Goal: Task Accomplishment & Management: Manage account settings

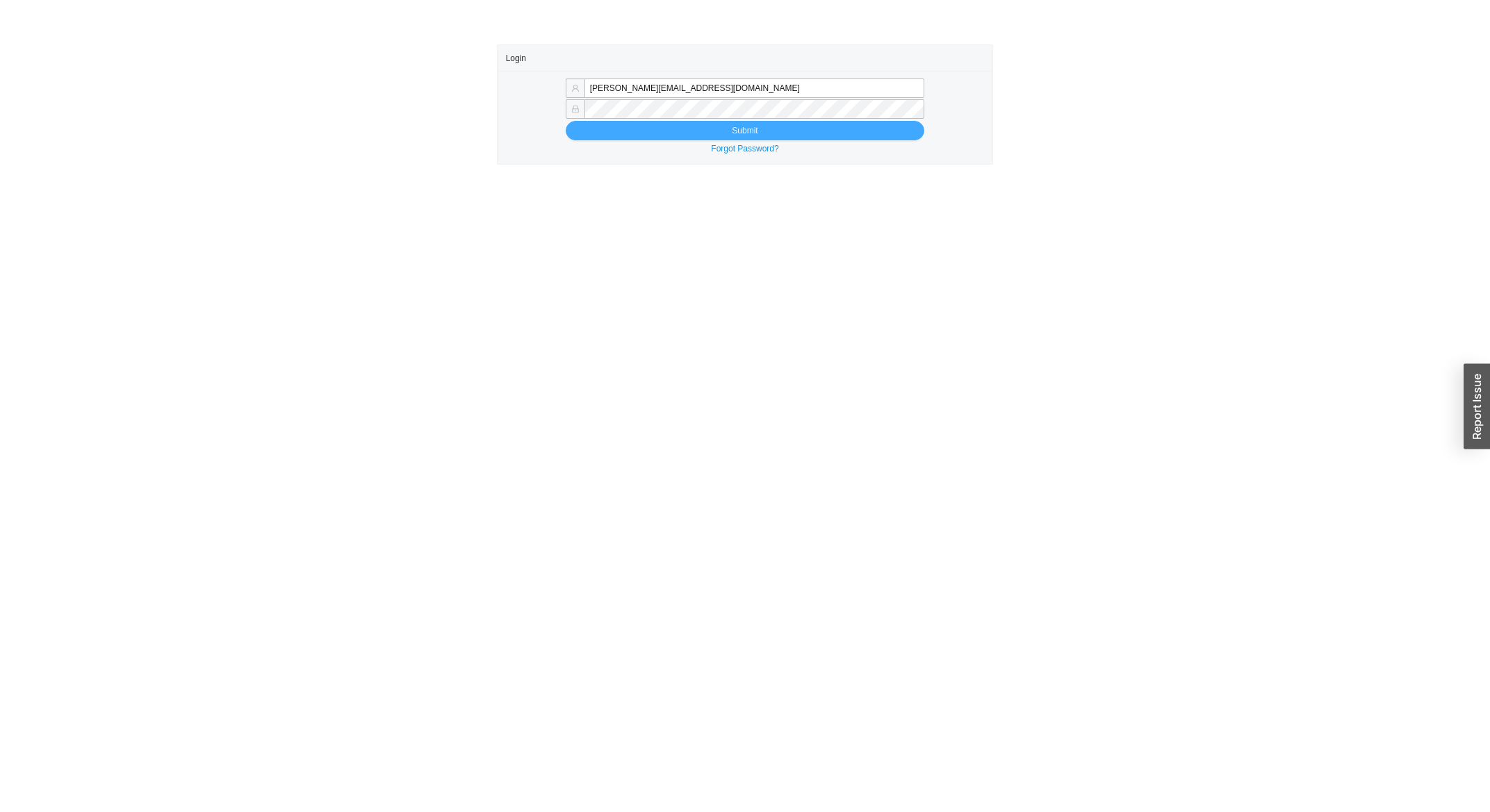
type input "[PERSON_NAME][EMAIL_ADDRESS][DOMAIN_NAME]"
click at [679, 126] on button "Submit" at bounding box center [745, 131] width 359 height 20
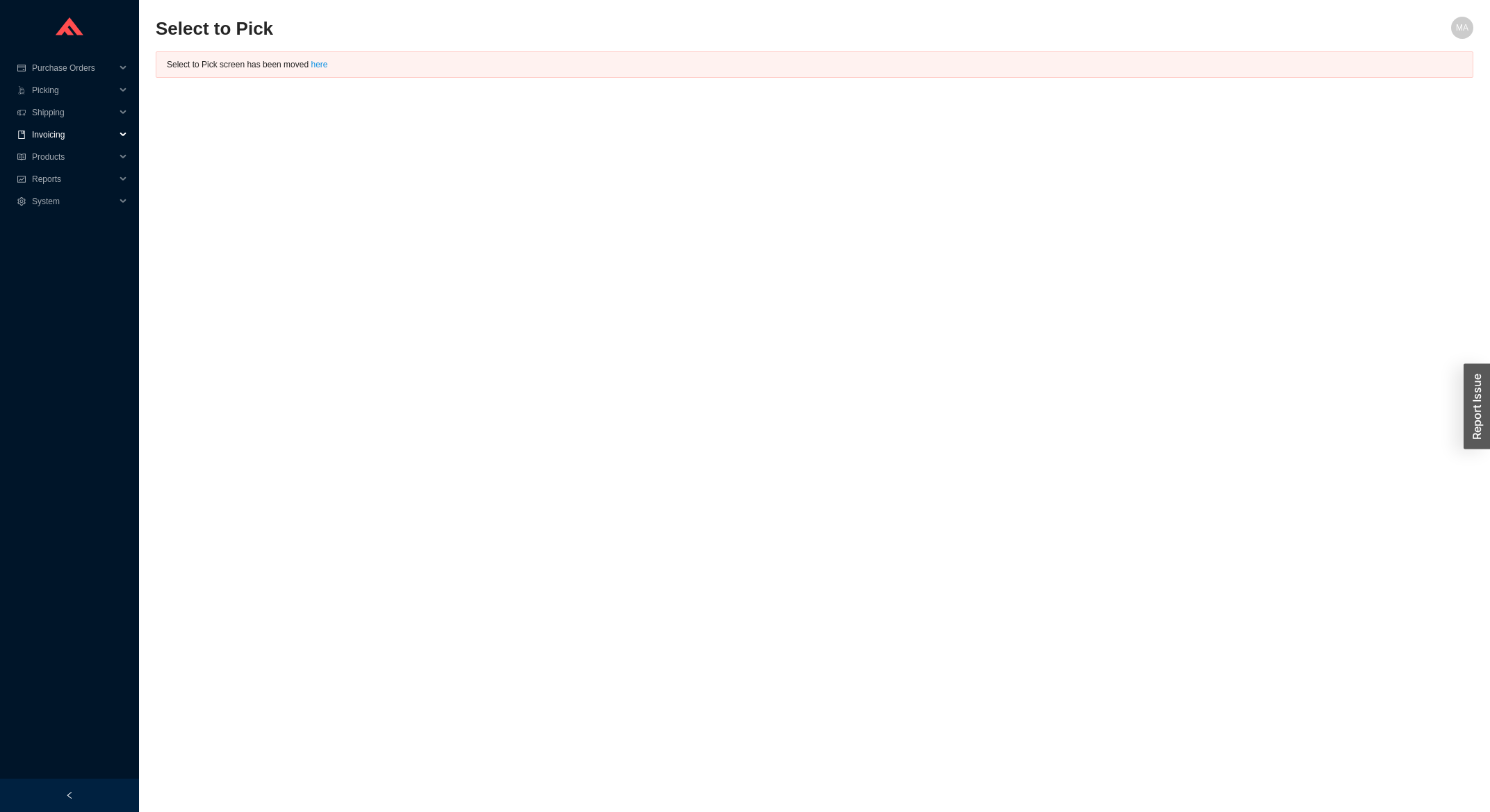
click at [74, 134] on span "Invoicing" at bounding box center [73, 134] width 83 height 22
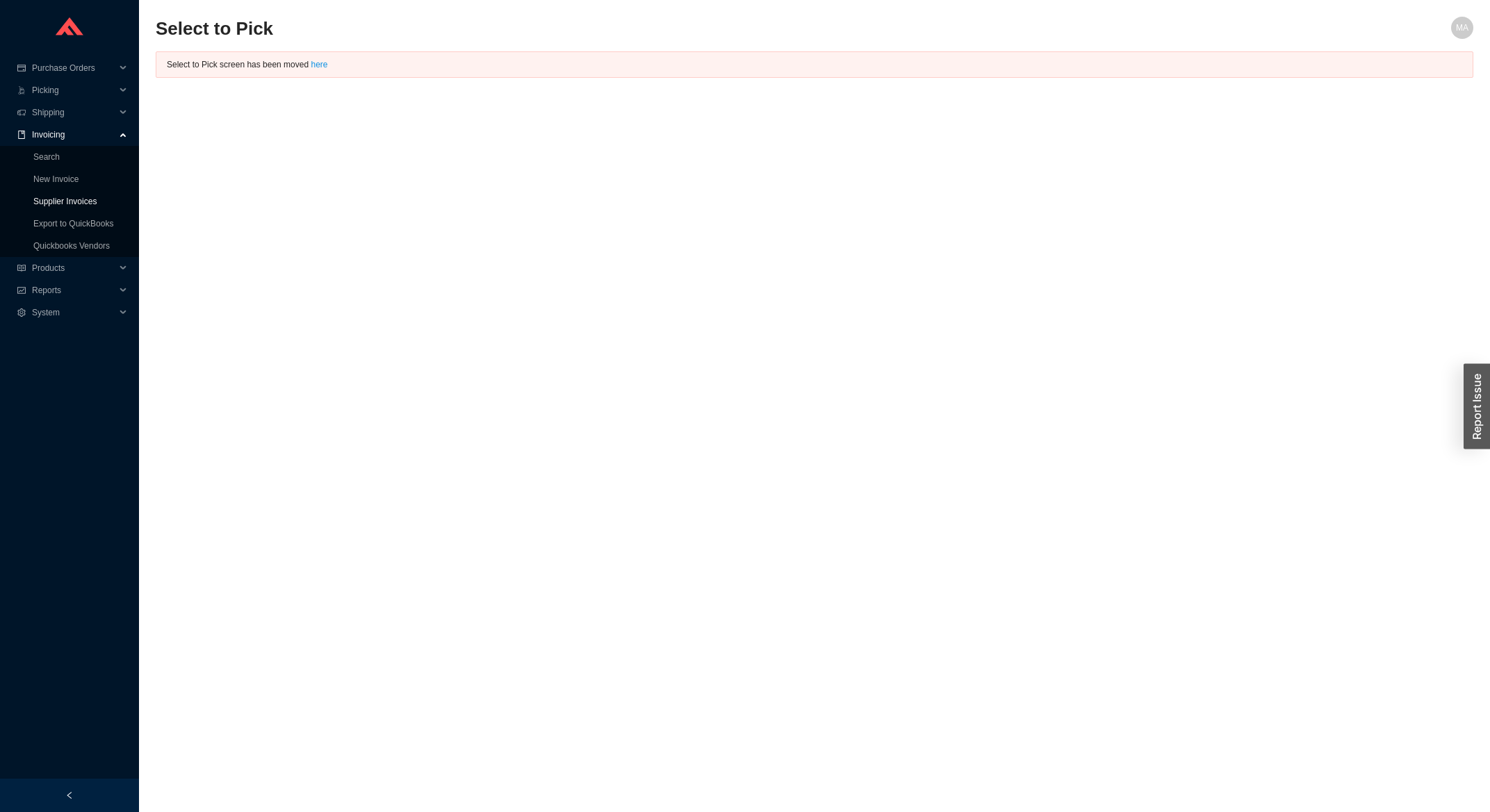
click at [55, 203] on link "Supplier Invoices" at bounding box center [65, 202] width 63 height 10
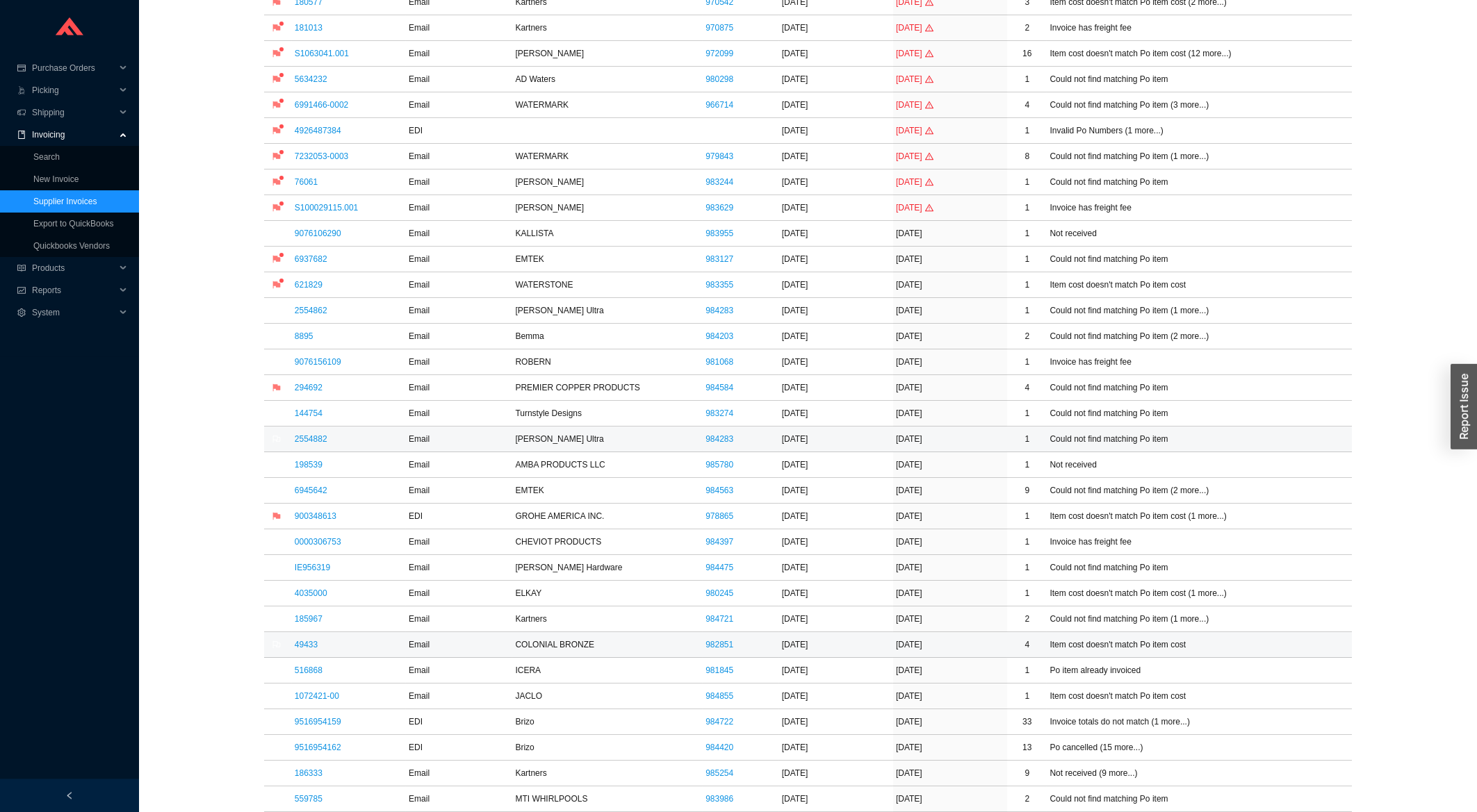
scroll to position [223, 0]
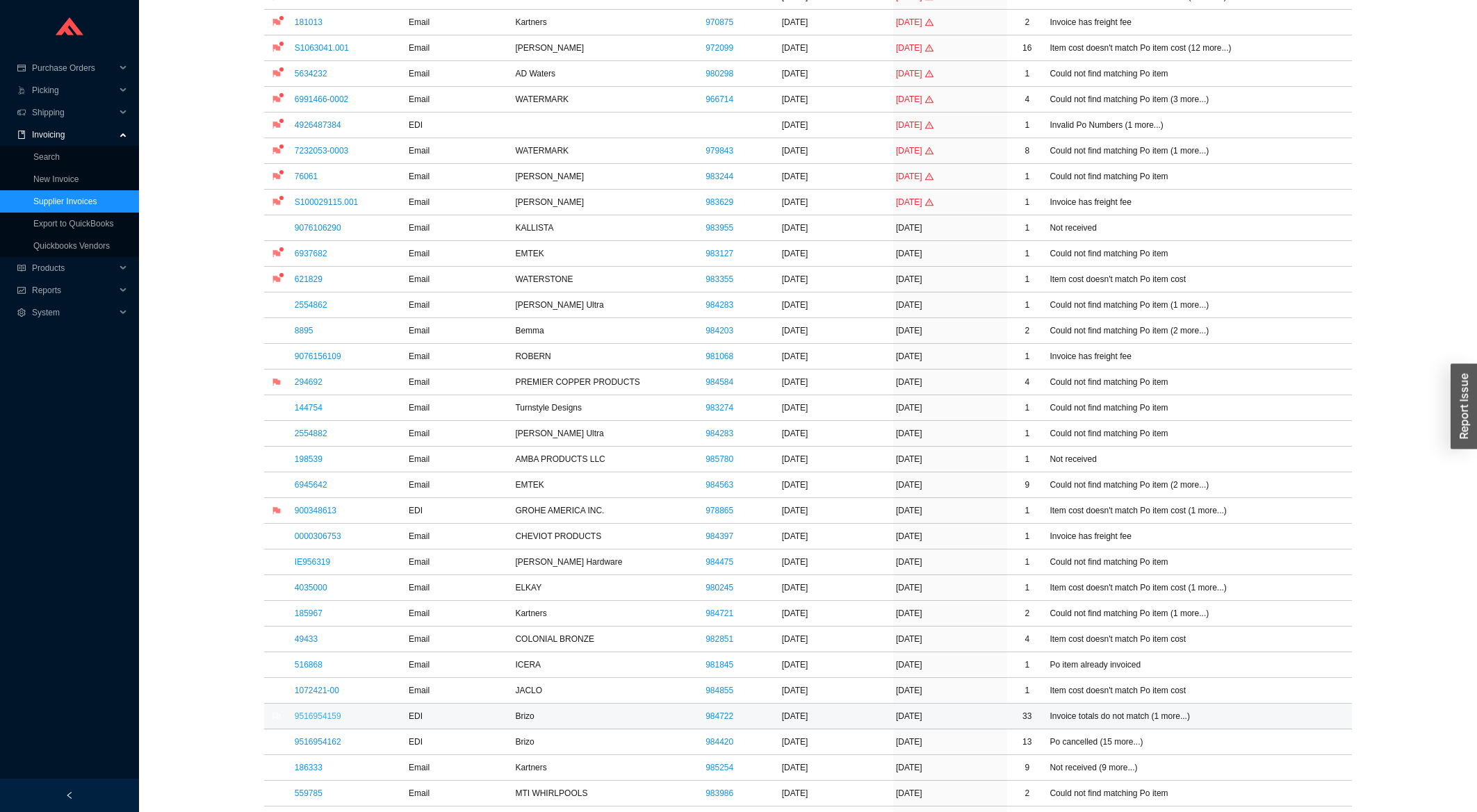
click at [303, 718] on link "9516954159" at bounding box center [317, 717] width 46 height 10
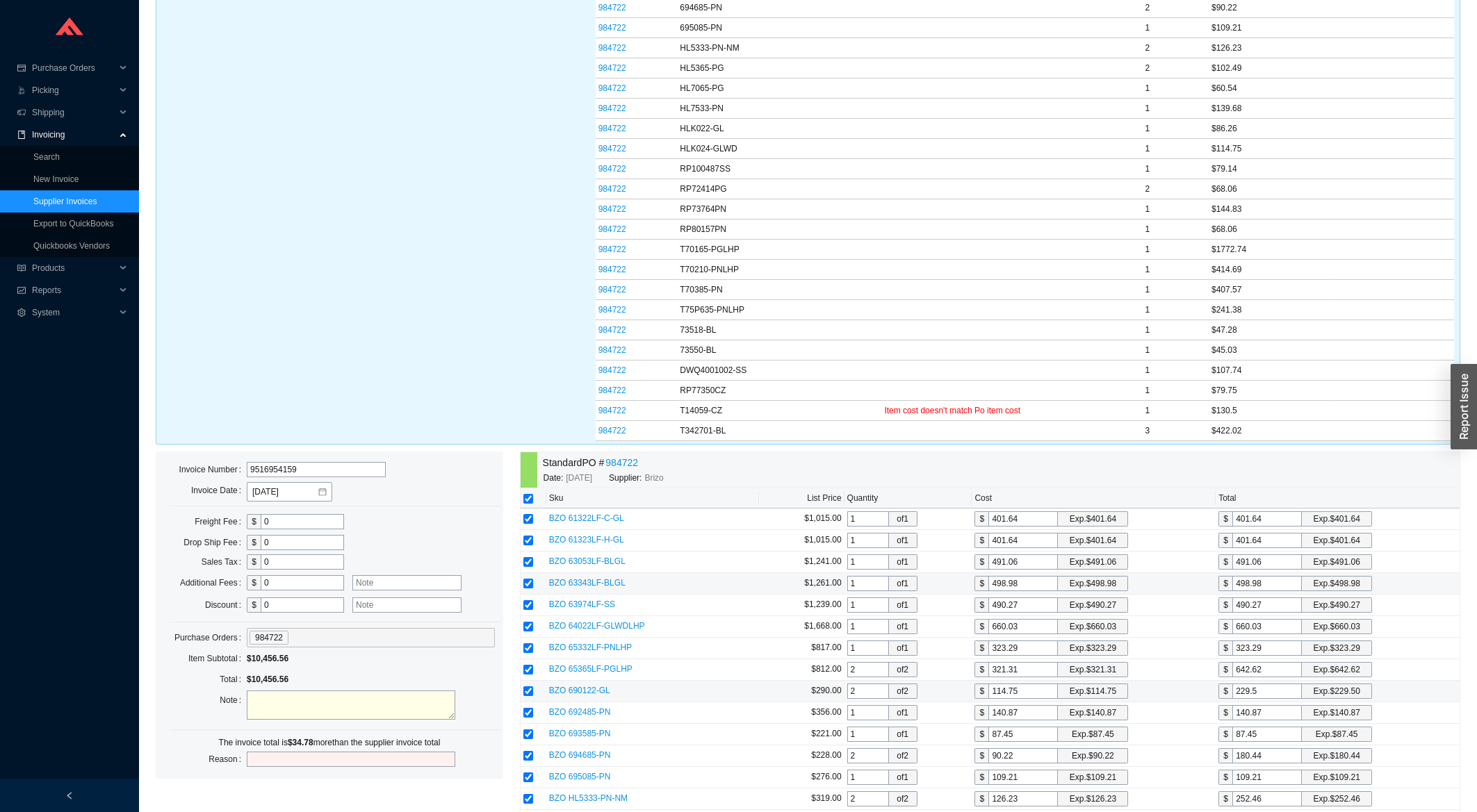
scroll to position [400, 0]
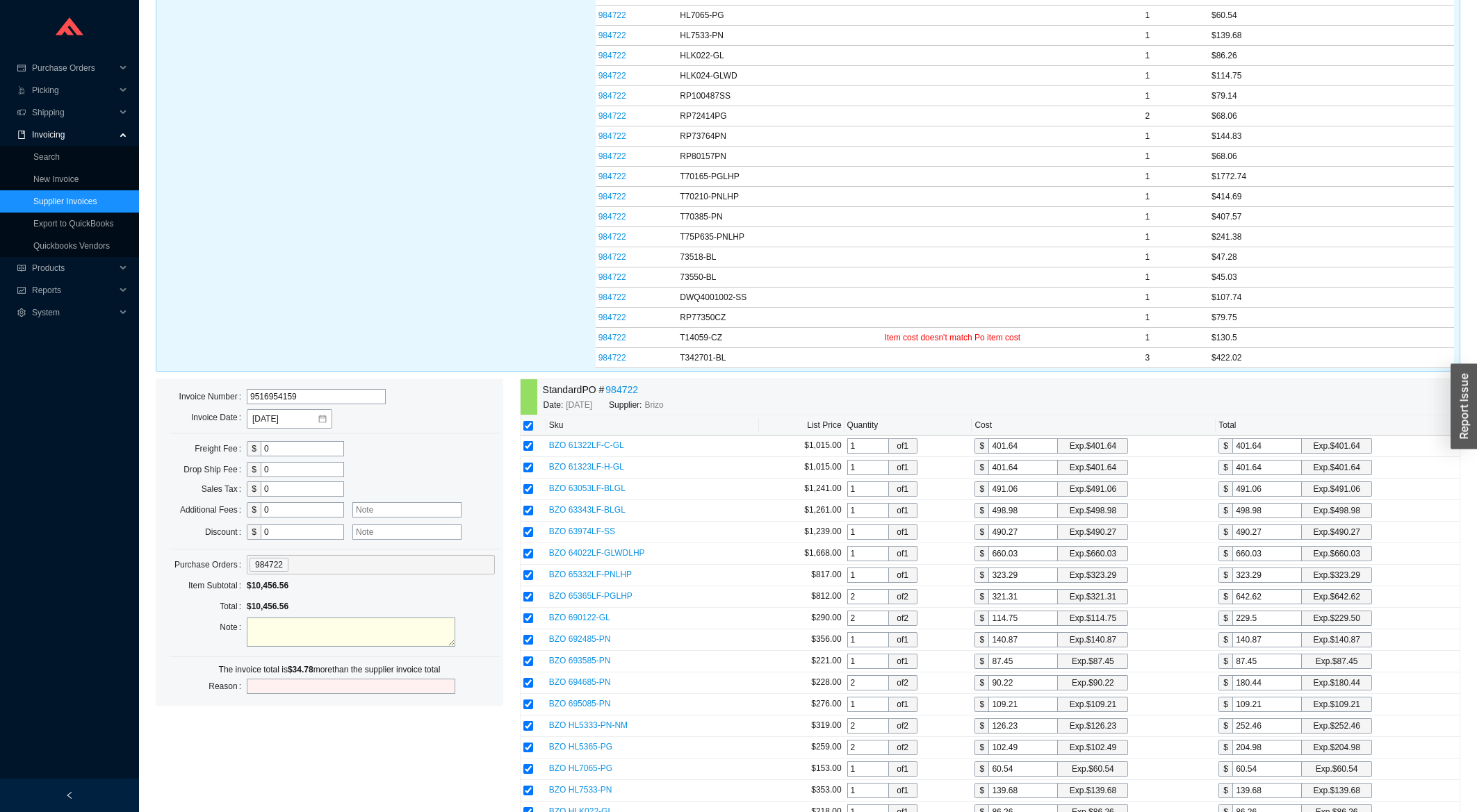
click at [294, 532] on input "0" at bounding box center [302, 532] width 83 height 15
click at [294, 531] on input "0" at bounding box center [302, 532] width 83 height 15
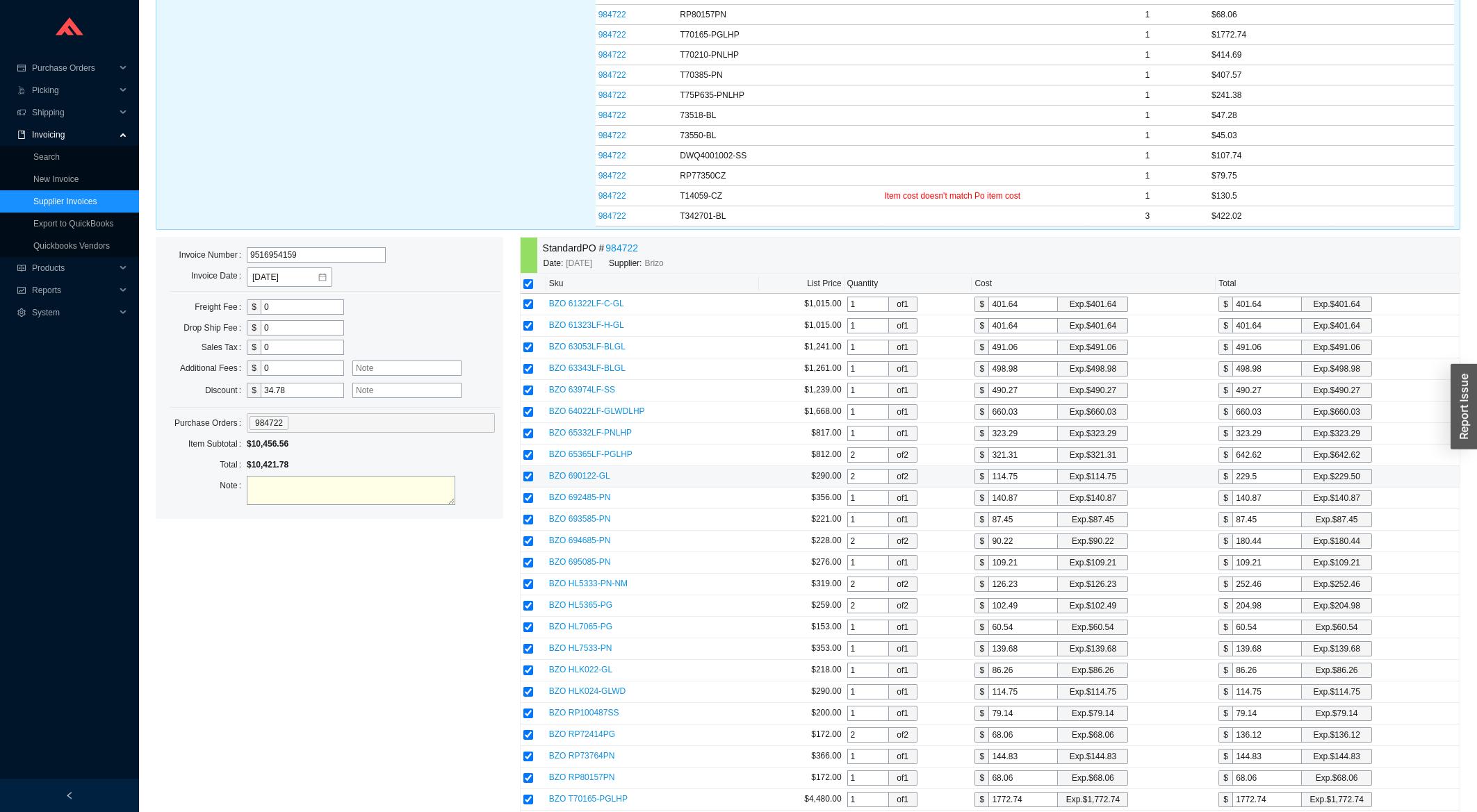
scroll to position [847, 0]
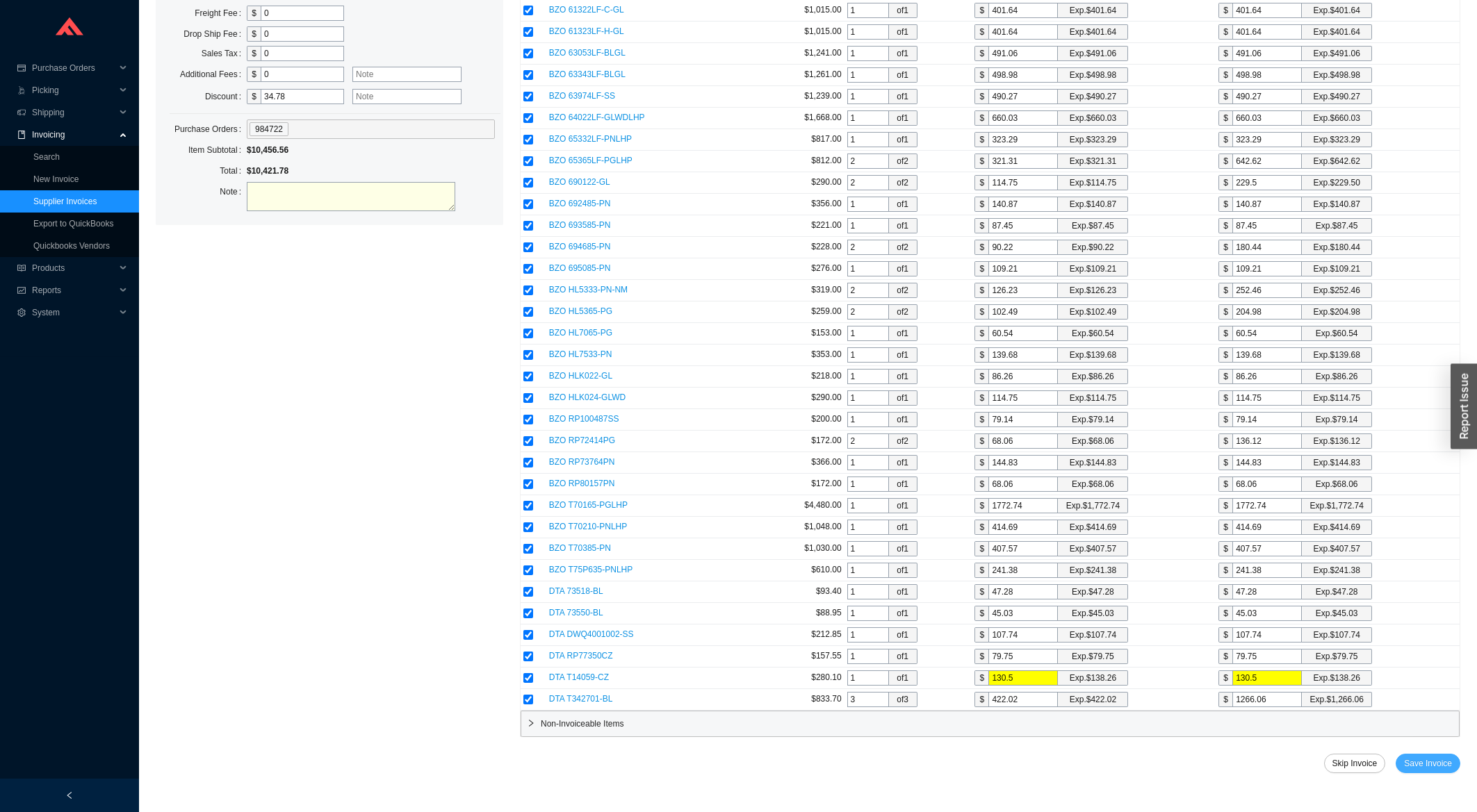
type input "34.78"
click at [1422, 763] on span "Save Invoice" at bounding box center [1427, 763] width 48 height 14
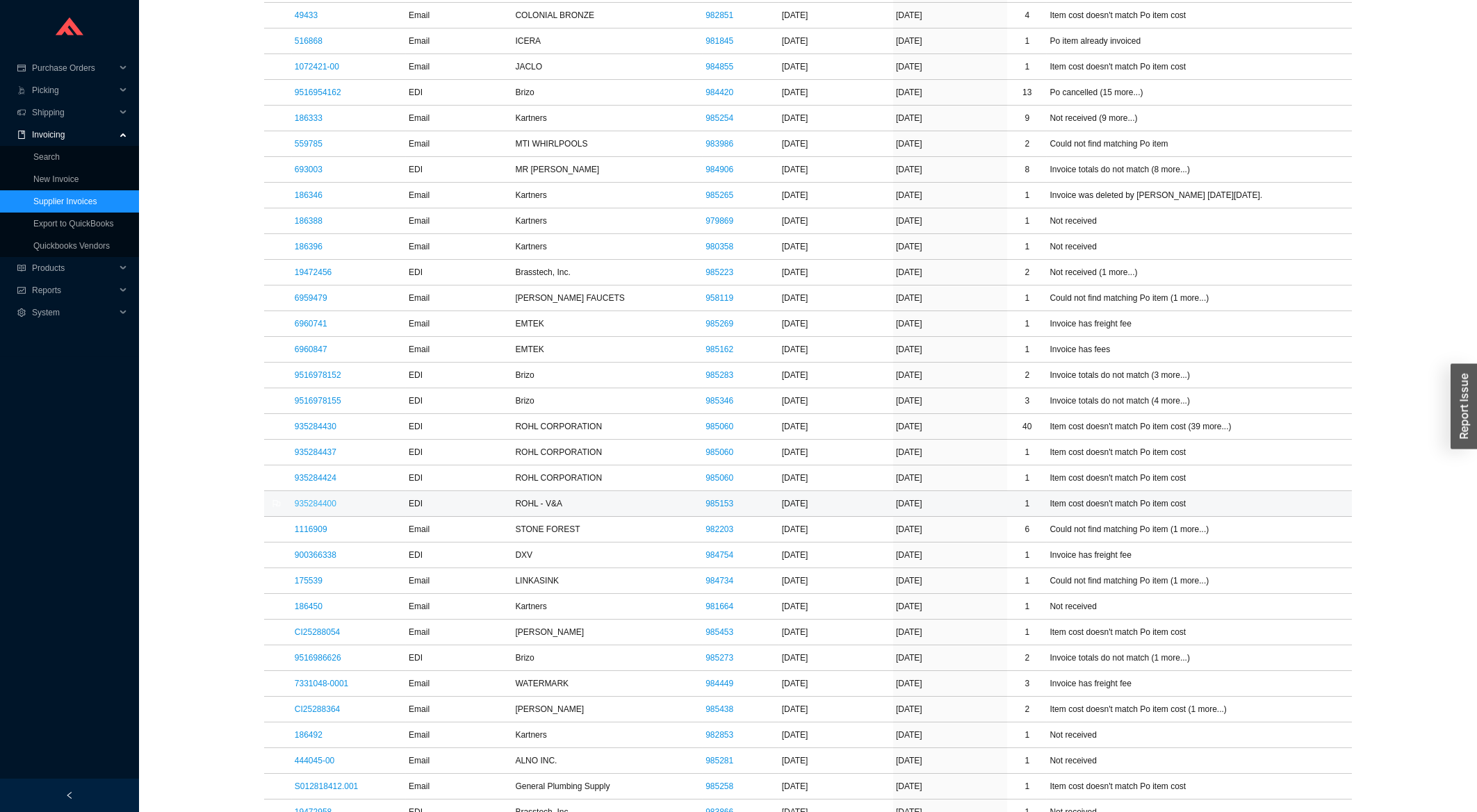
click at [333, 509] on link "935284400" at bounding box center [315, 504] width 42 height 10
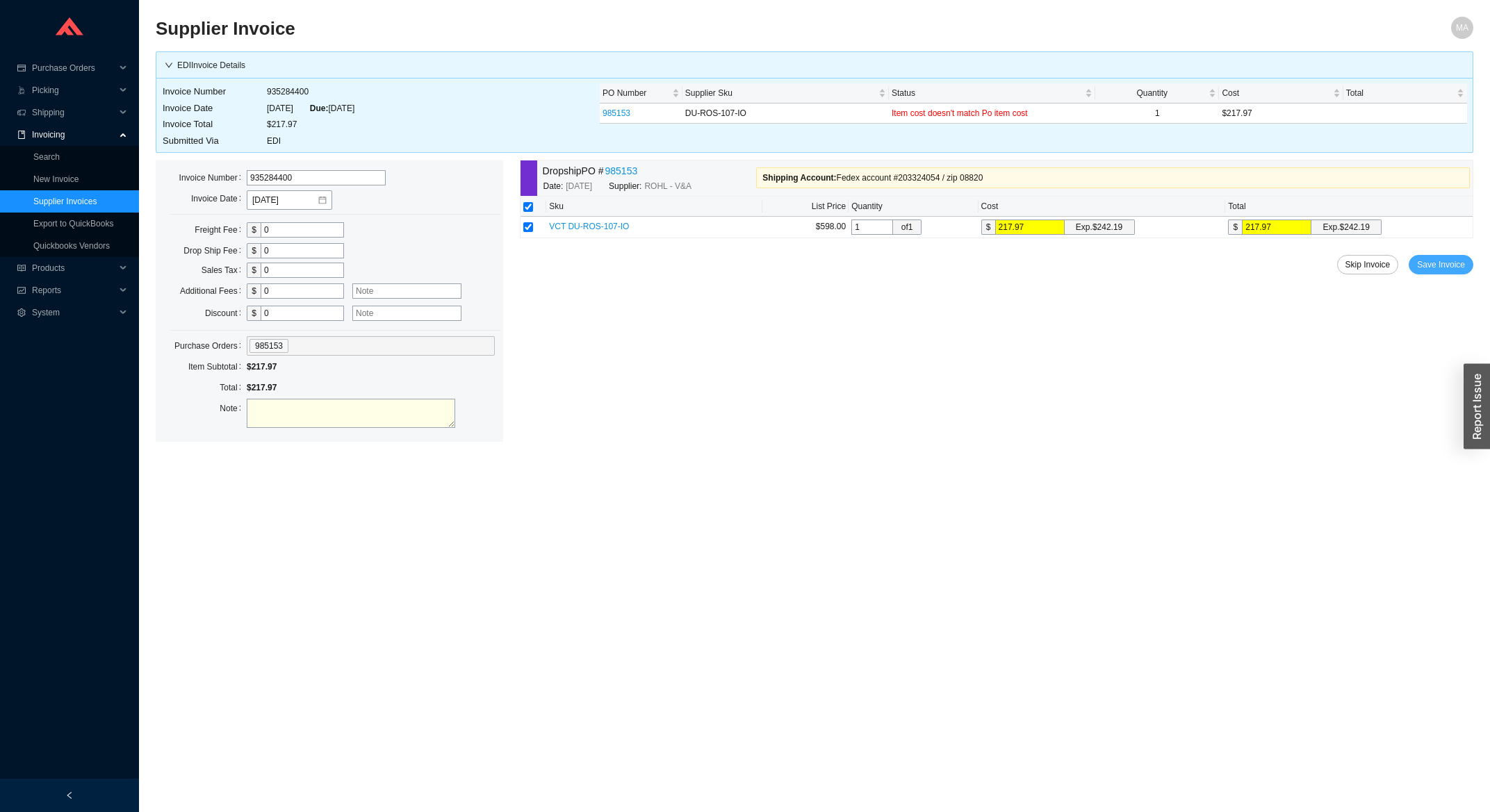
click at [1442, 264] on span "Save Invoice" at bounding box center [1441, 264] width 48 height 14
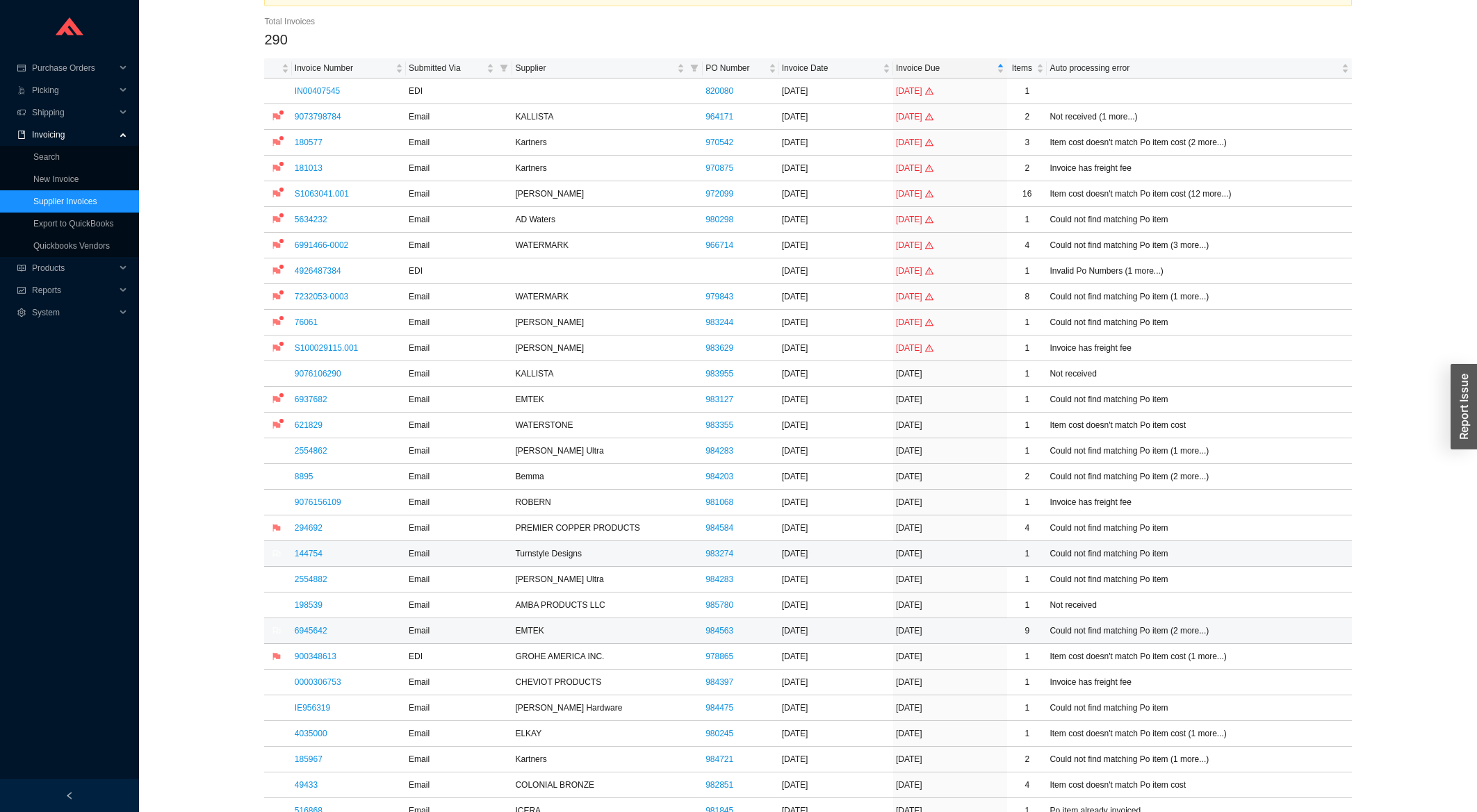
scroll to position [149, 0]
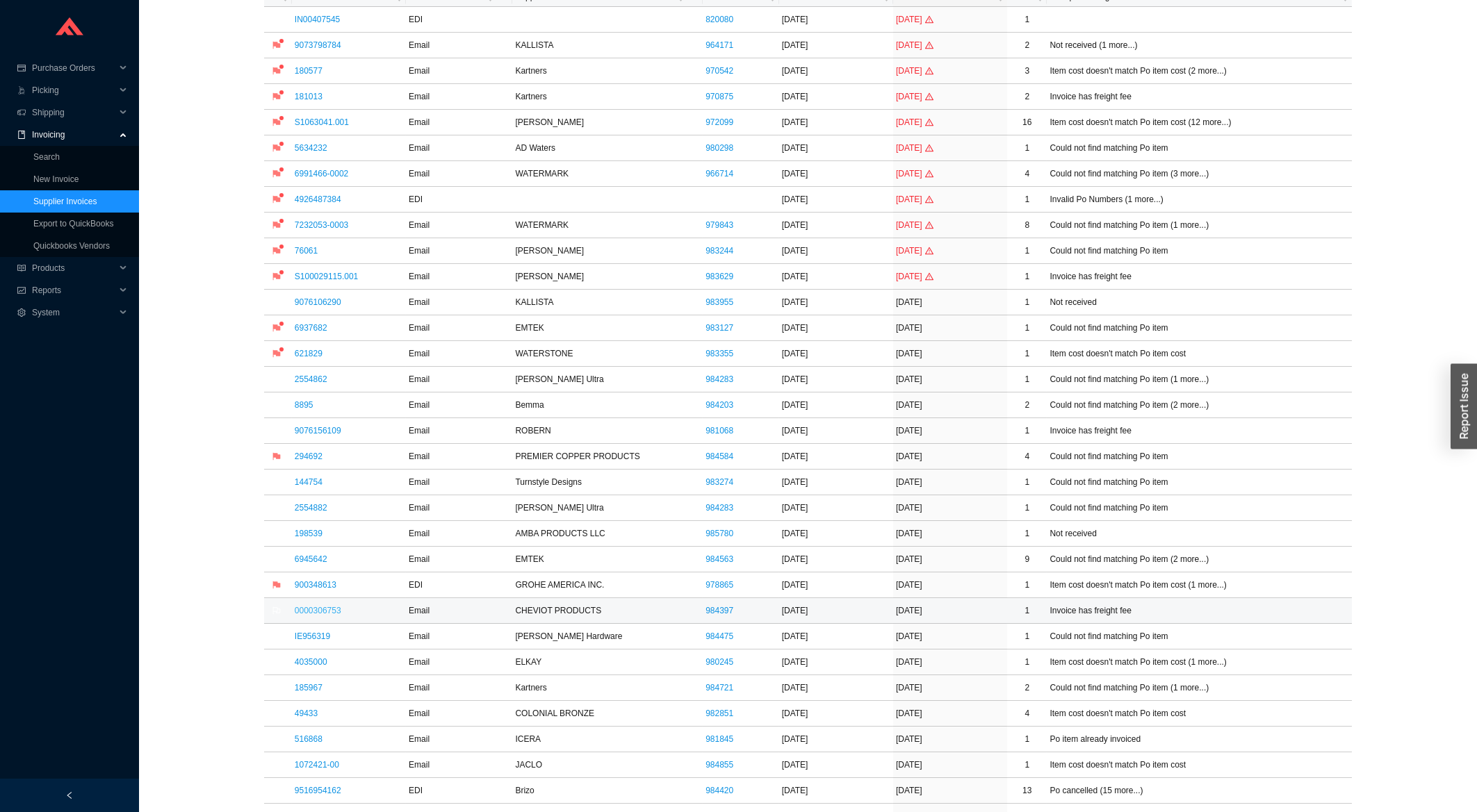
click at [308, 613] on link "0000306753" at bounding box center [317, 611] width 46 height 10
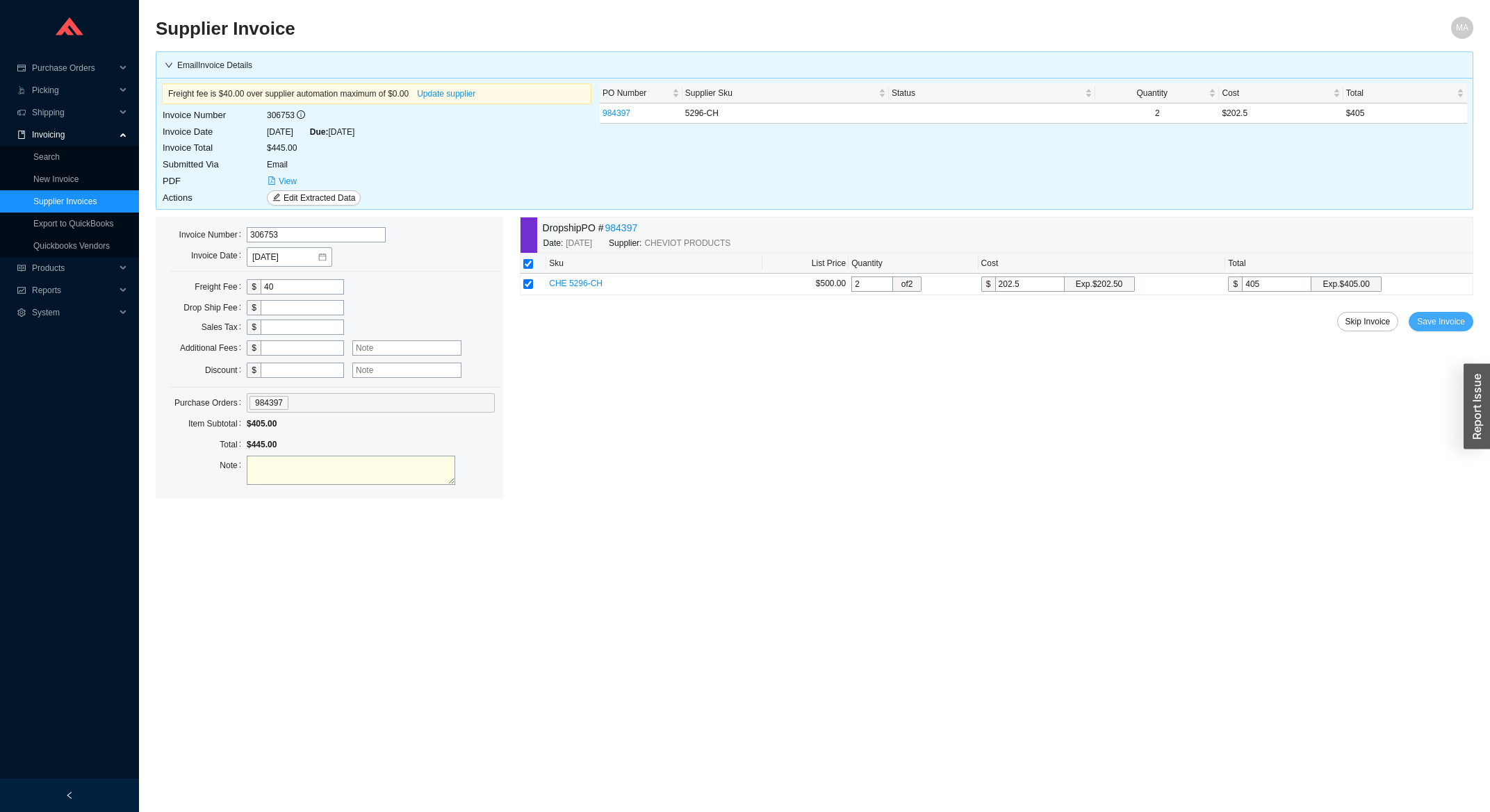
click at [1418, 330] on button "Save Invoice" at bounding box center [1440, 322] width 64 height 20
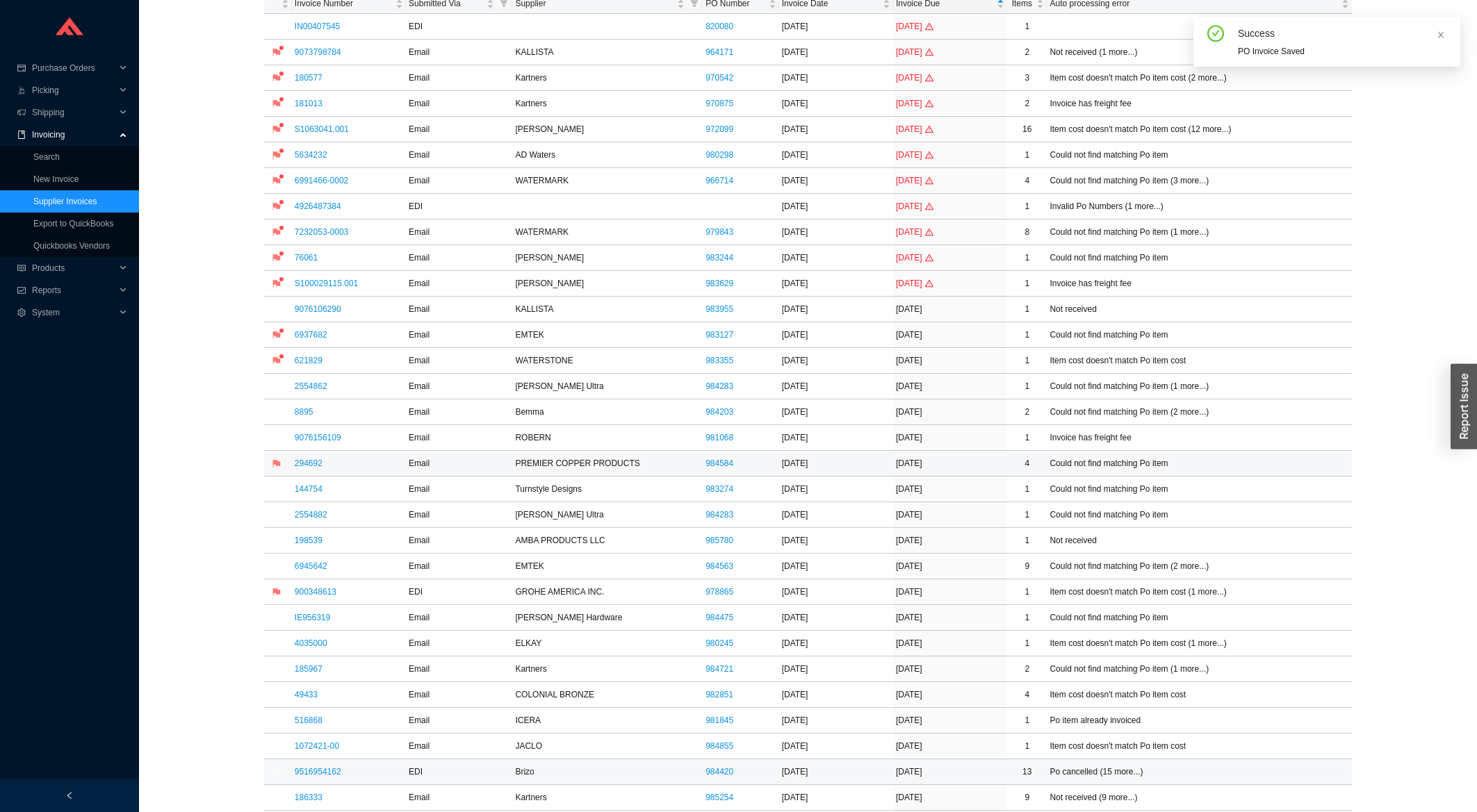
scroll to position [298, 0]
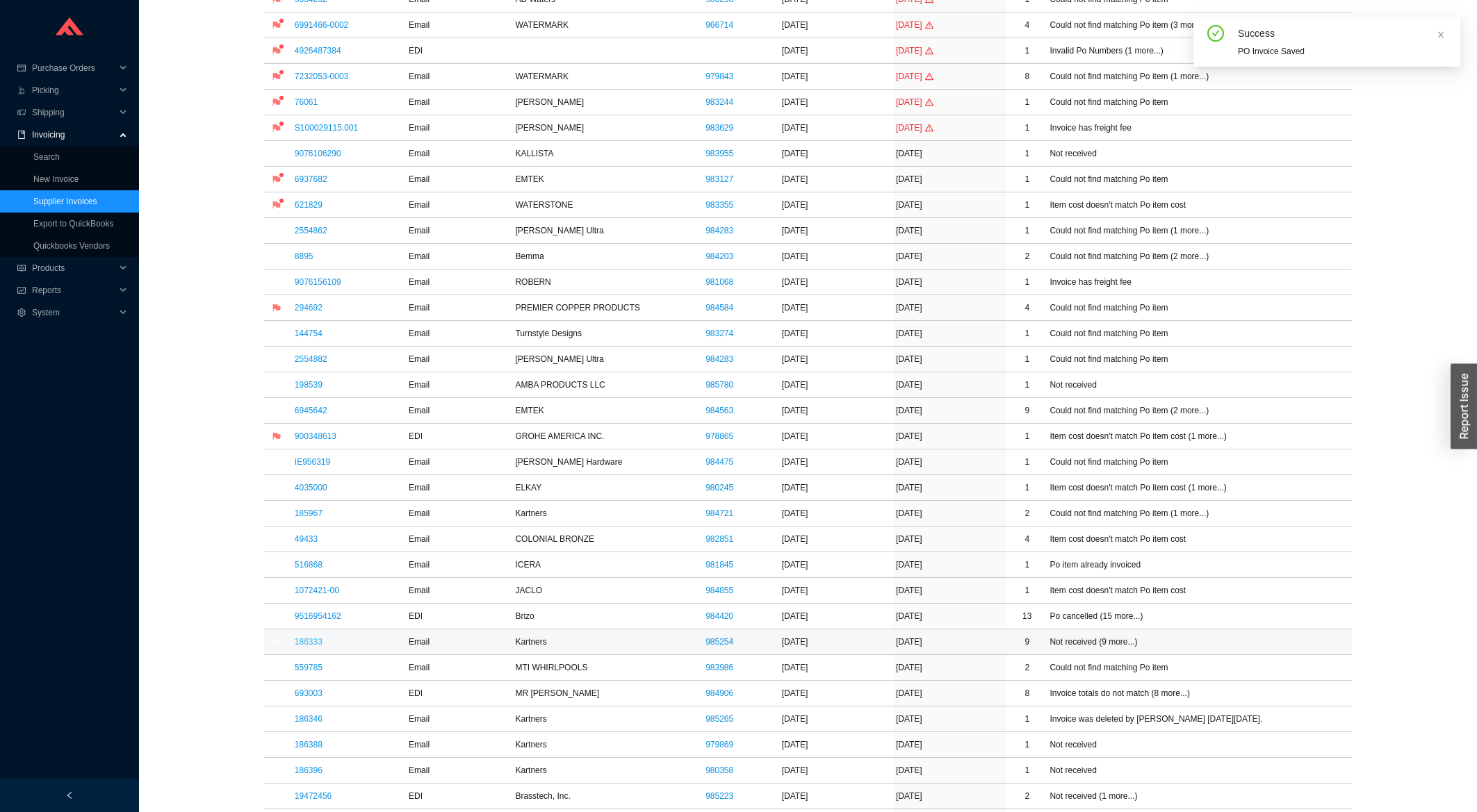
click at [312, 647] on link "186333" at bounding box center [308, 642] width 28 height 10
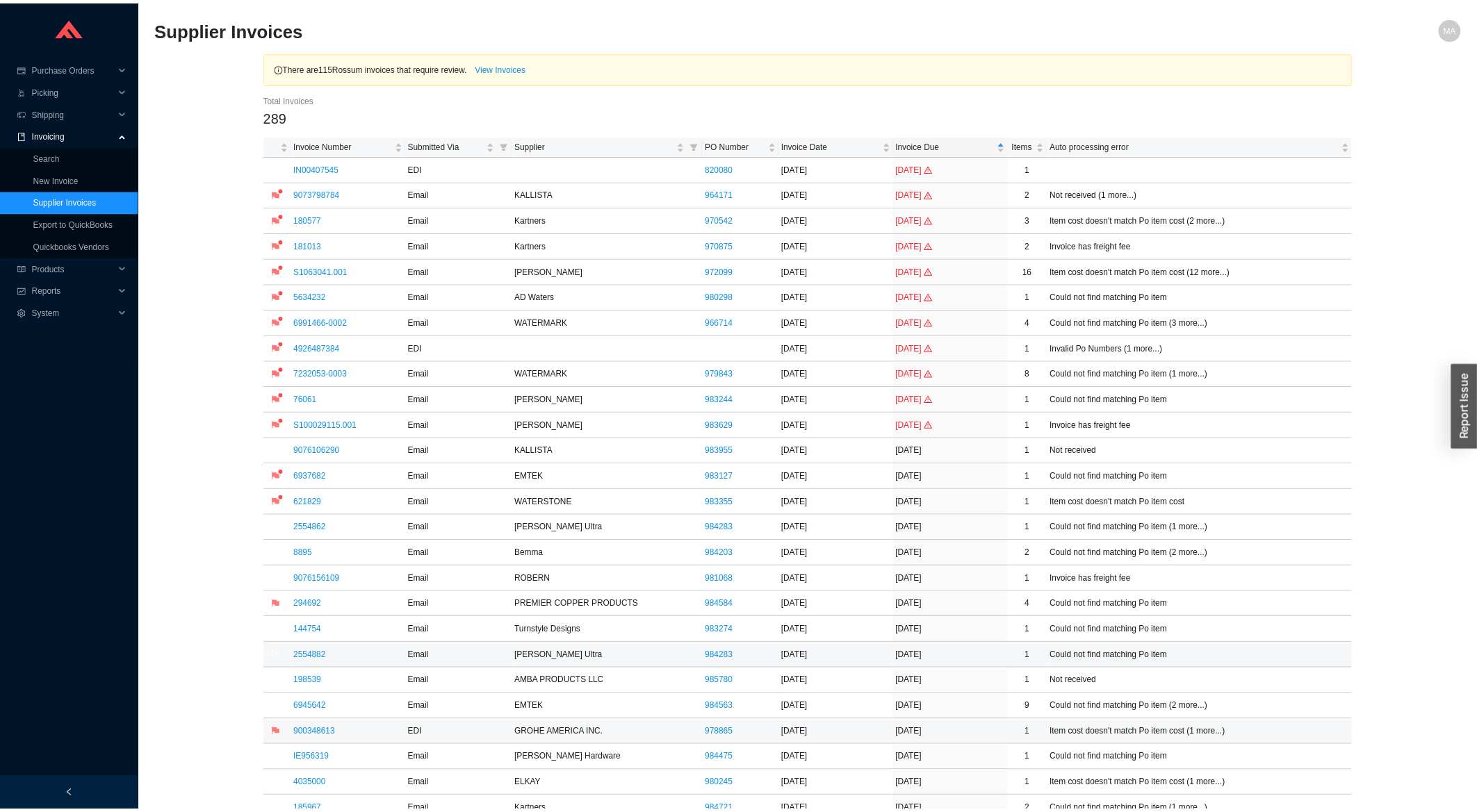
scroll to position [298, 0]
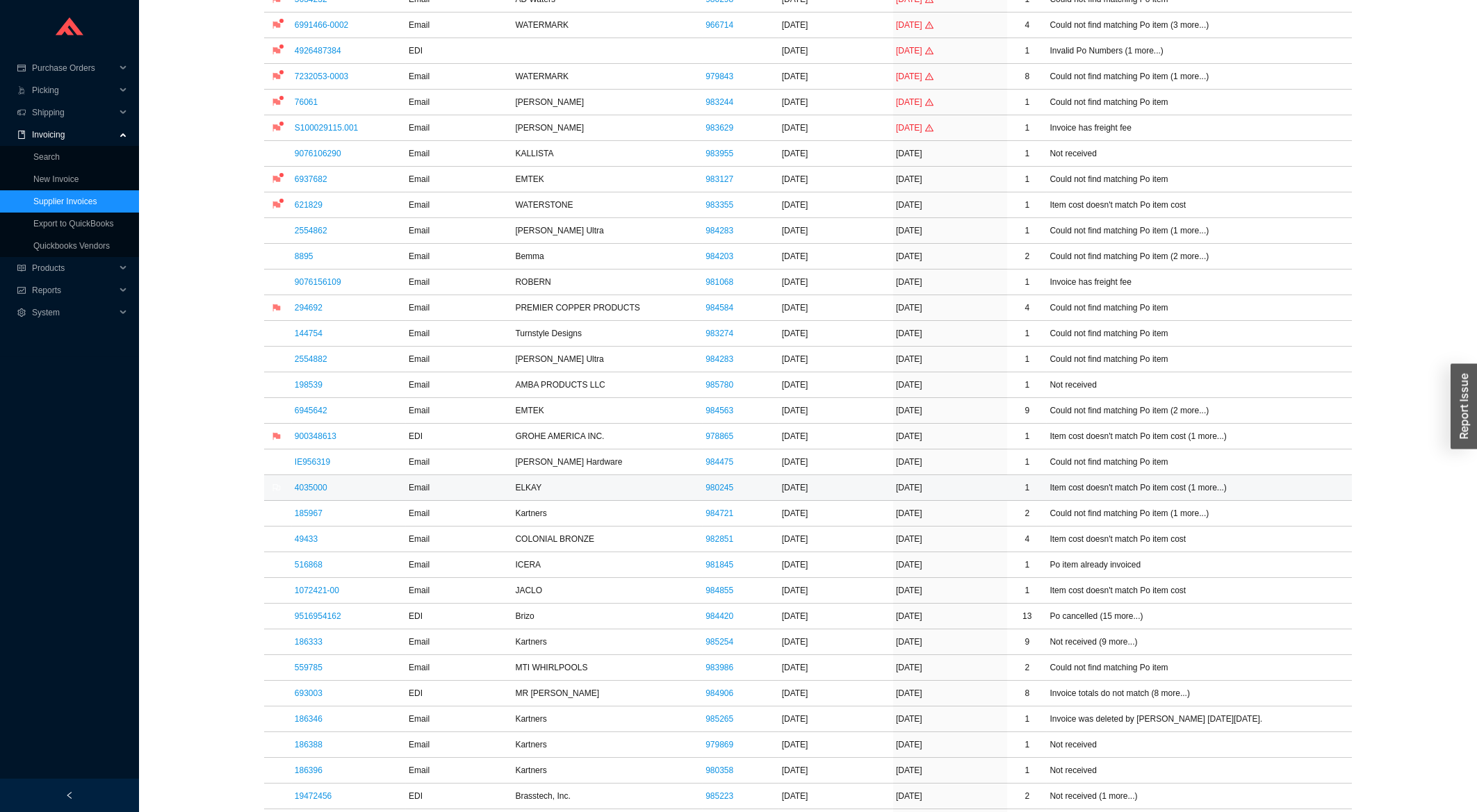
click at [299, 496] on td "4035000" at bounding box center [349, 488] width 114 height 26
click at [303, 491] on link "4035000" at bounding box center [311, 488] width 33 height 10
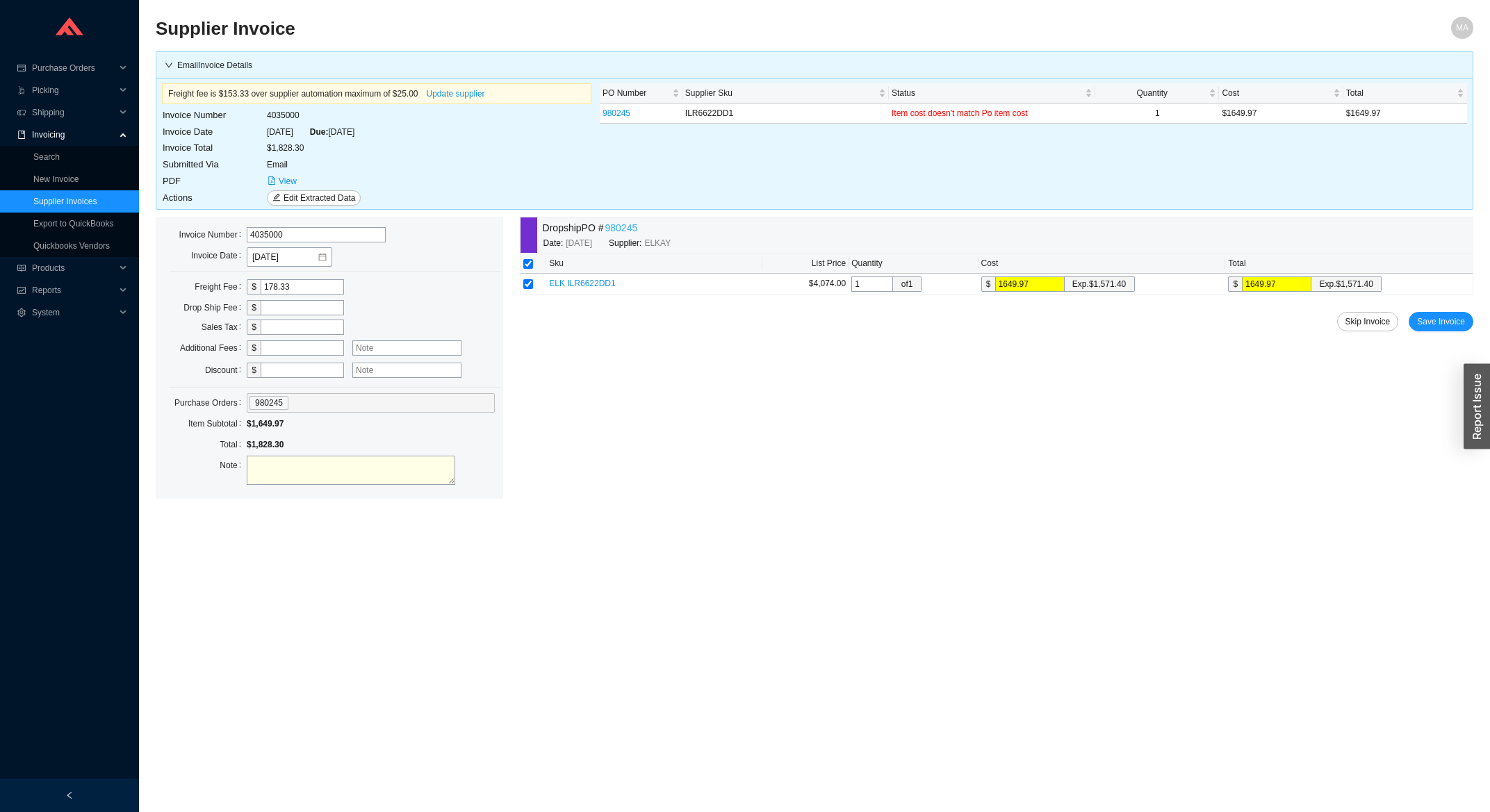
click at [624, 226] on link "980245" at bounding box center [622, 229] width 33 height 16
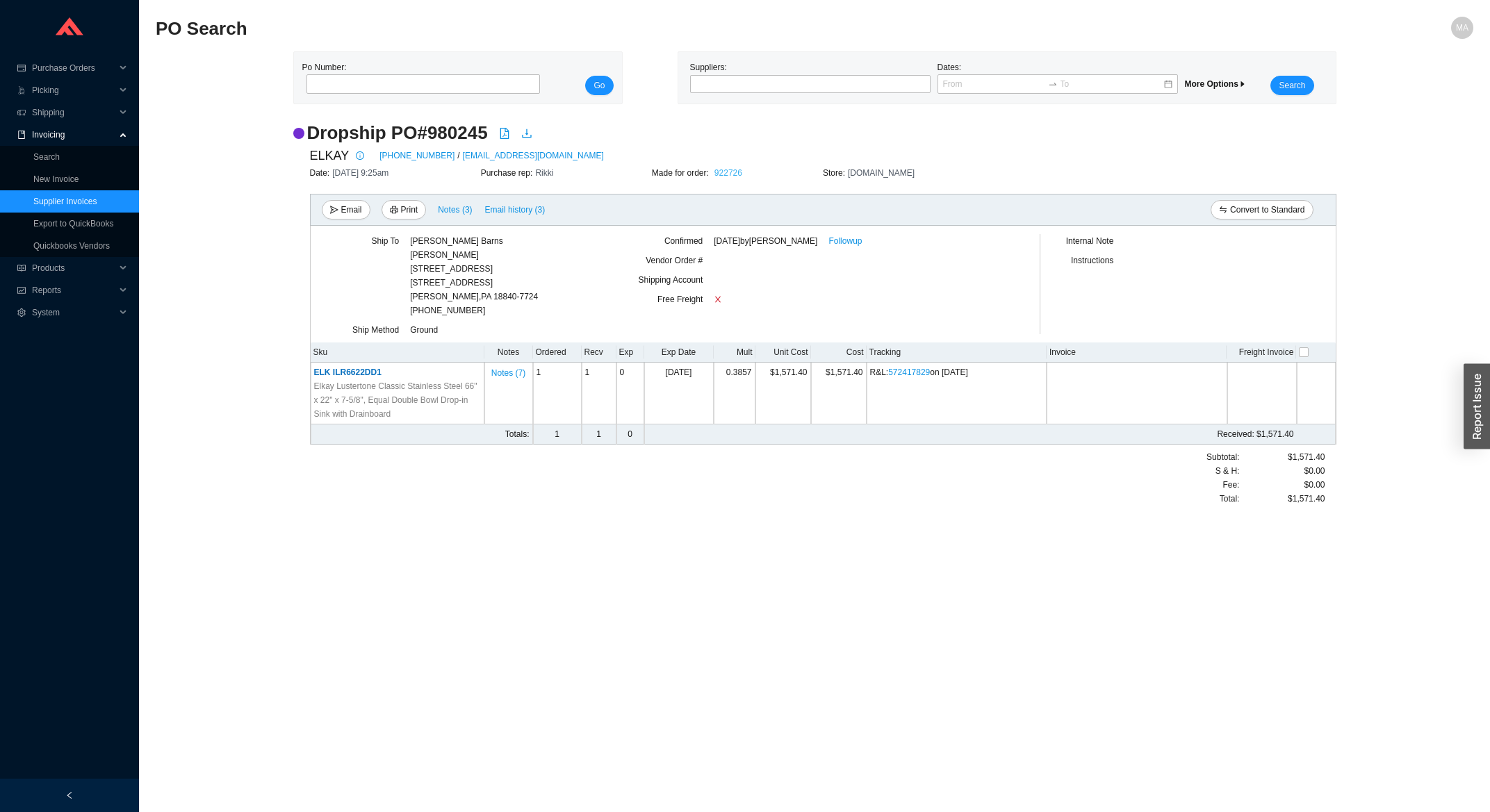
click at [720, 176] on link "922726" at bounding box center [728, 173] width 28 height 10
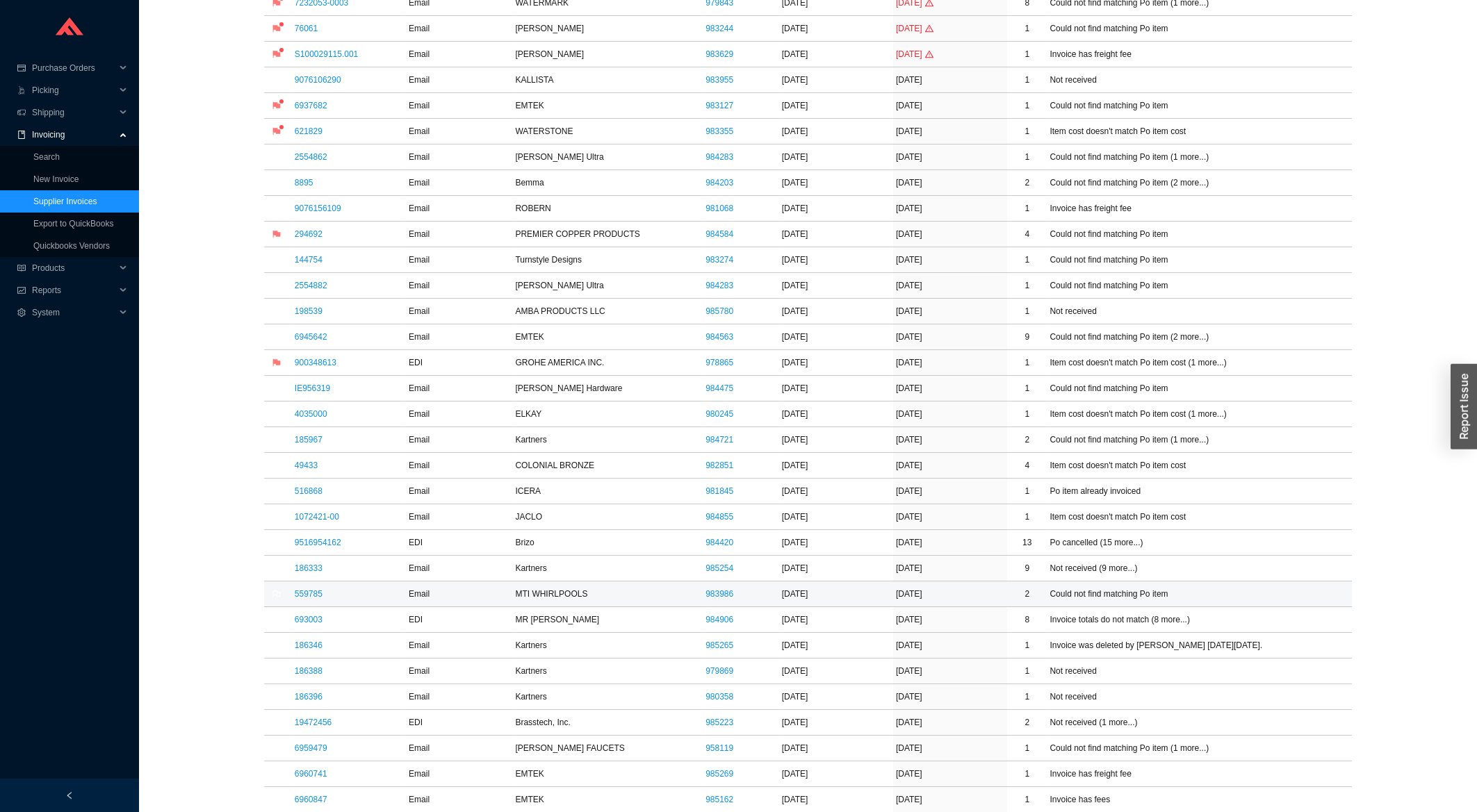
scroll to position [373, 0]
click at [319, 596] on link "559785" at bounding box center [308, 593] width 28 height 10
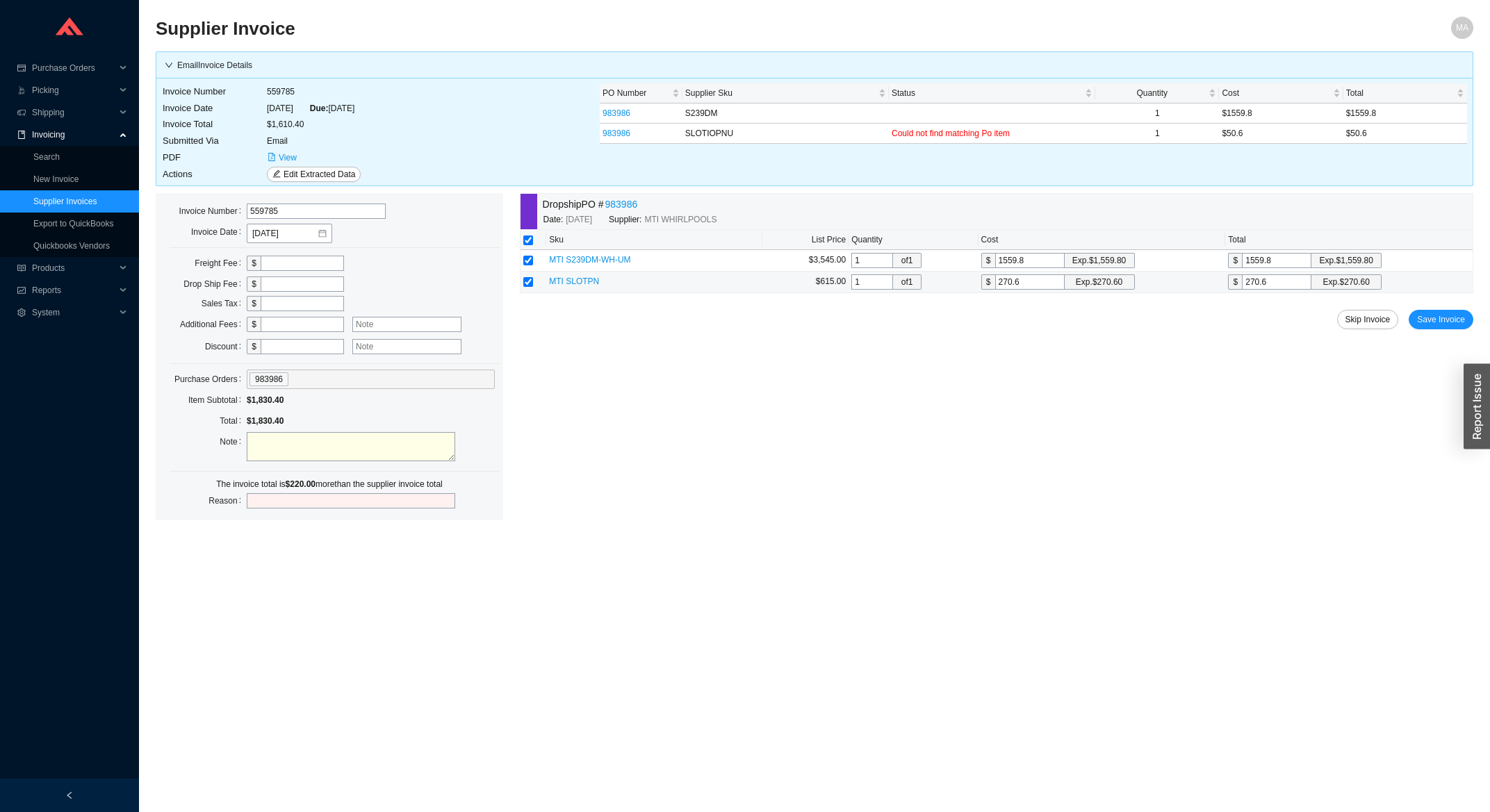
drag, startPoint x: 1031, startPoint y: 284, endPoint x: 953, endPoint y: 290, distance: 78.2
click at [995, 290] on input "270.6" at bounding box center [1029, 282] width 69 height 15
type input "5"
type input "50"
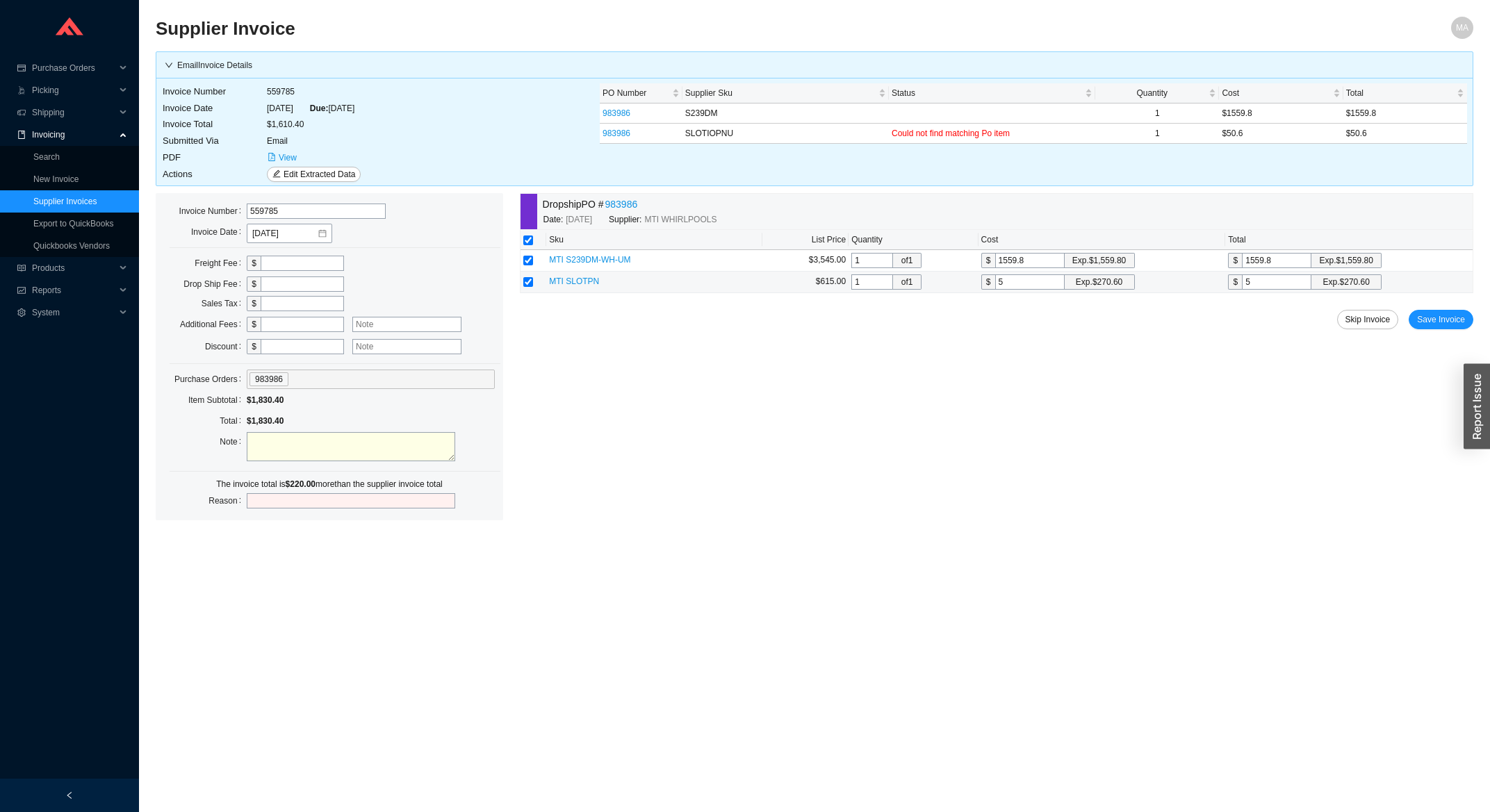
type input "50"
type input "50.6"
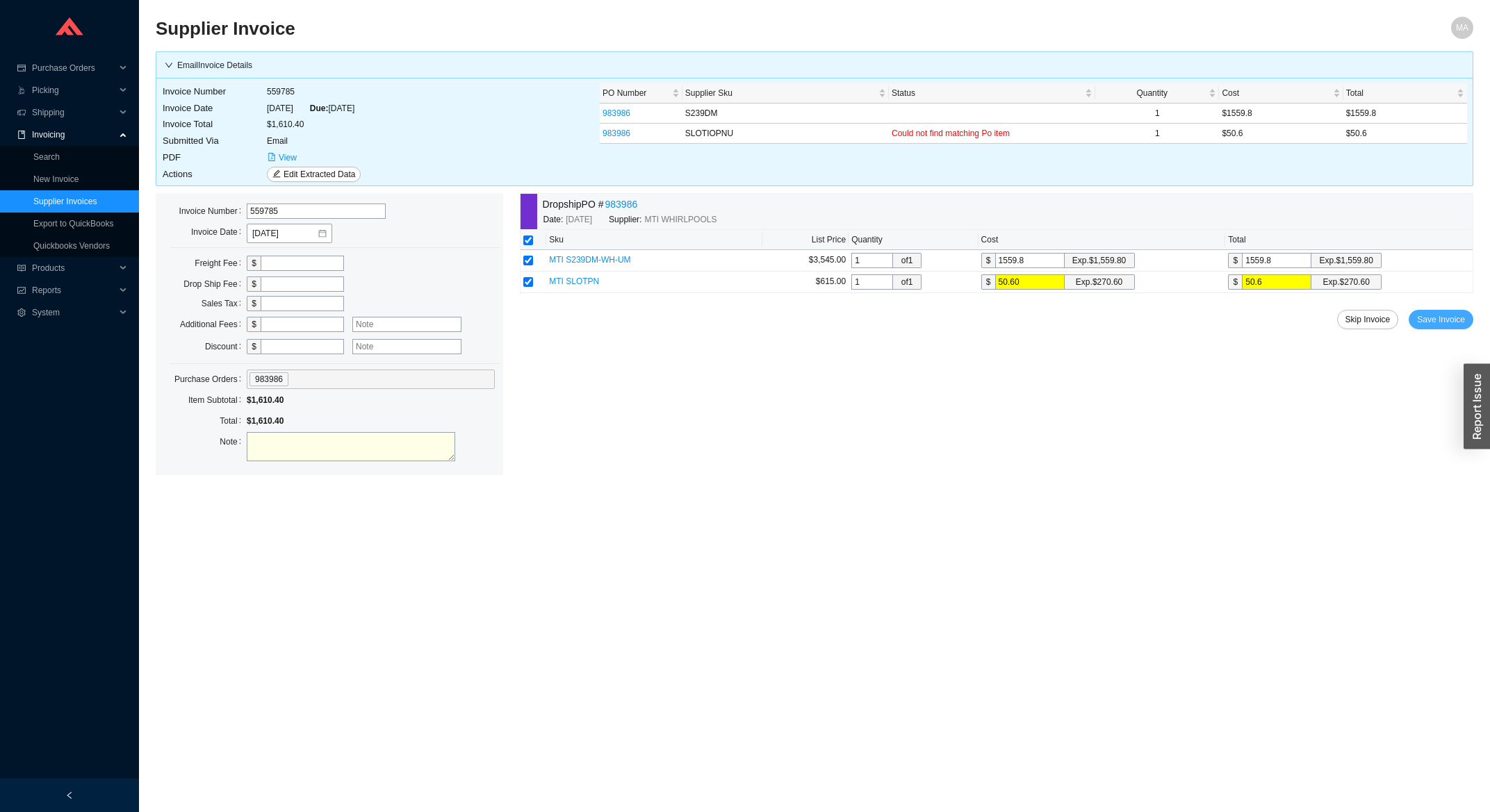
type input "50.60"
click at [1428, 323] on span "Save Invoice" at bounding box center [1441, 319] width 48 height 14
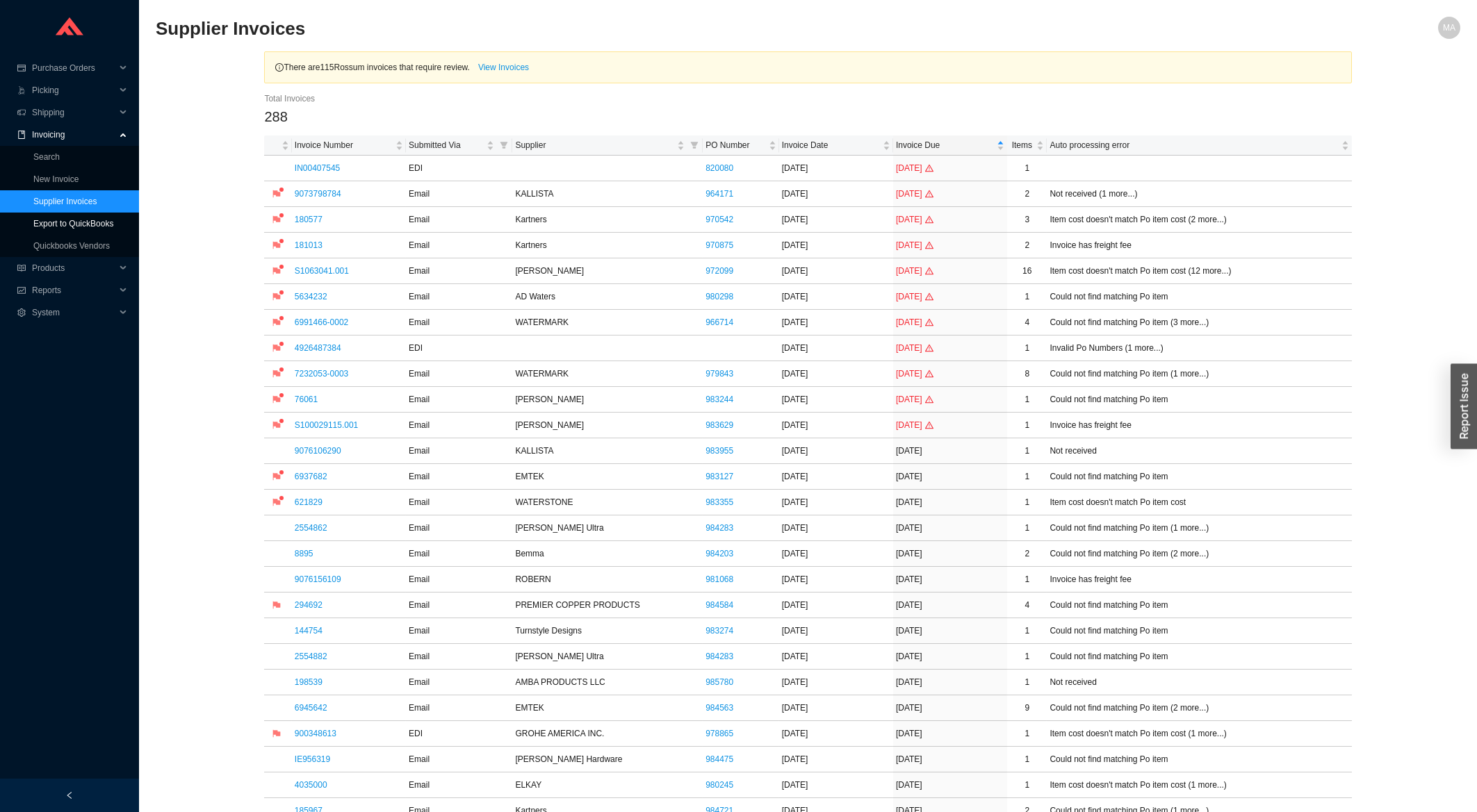
click at [109, 219] on link "Export to QuickBooks" at bounding box center [73, 224] width 80 height 10
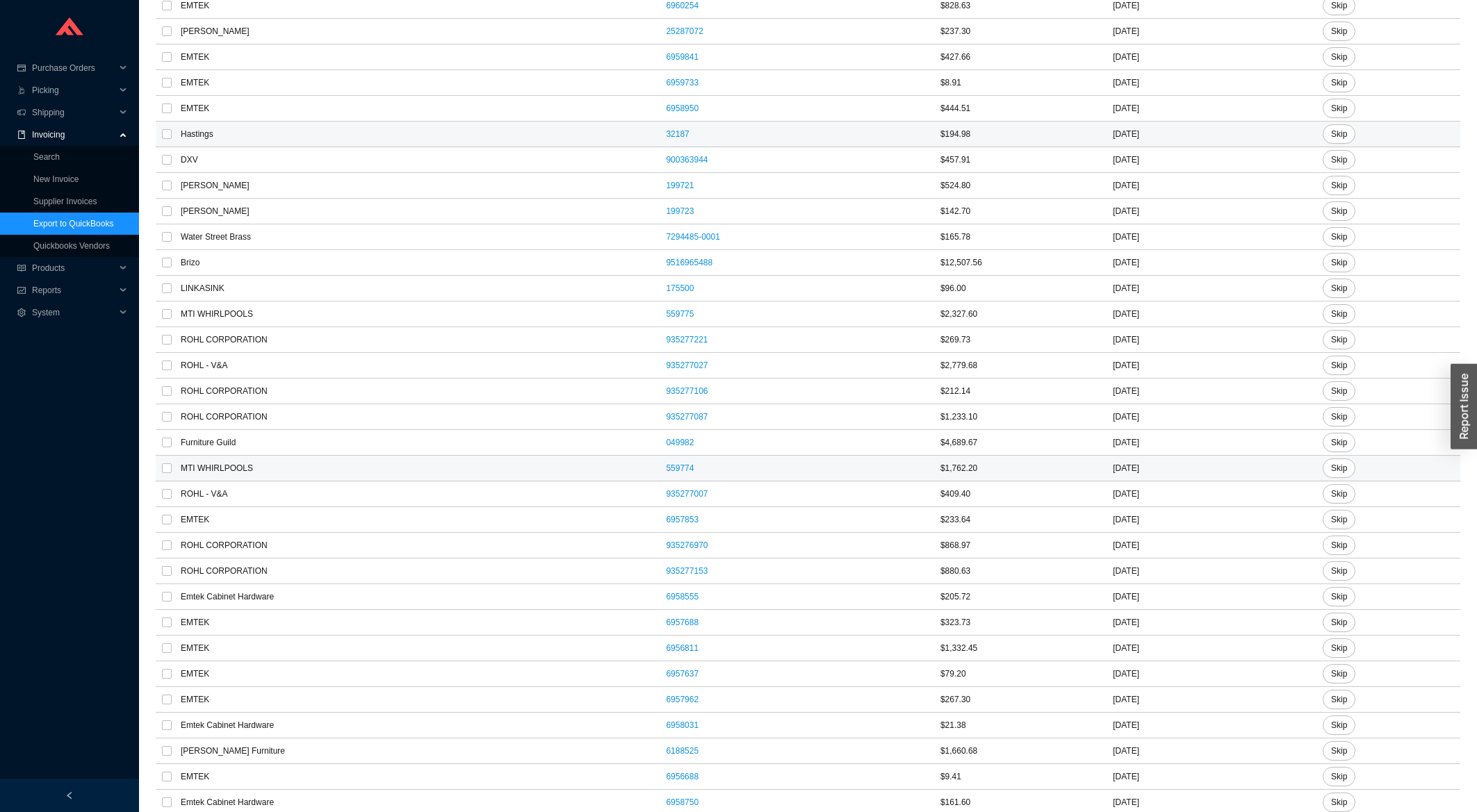
scroll to position [1490, 0]
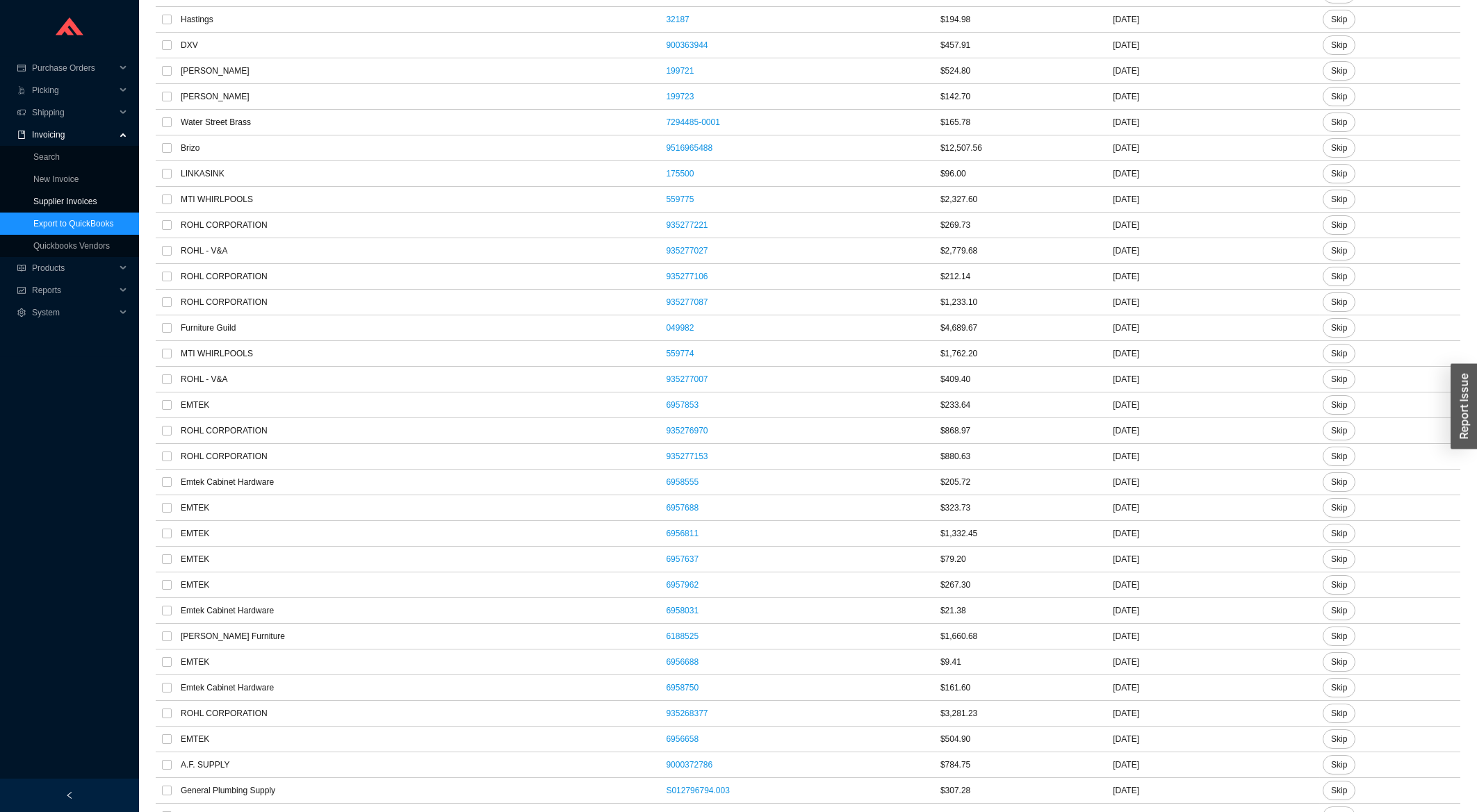
click at [85, 201] on link "Supplier Invoices" at bounding box center [65, 202] width 63 height 10
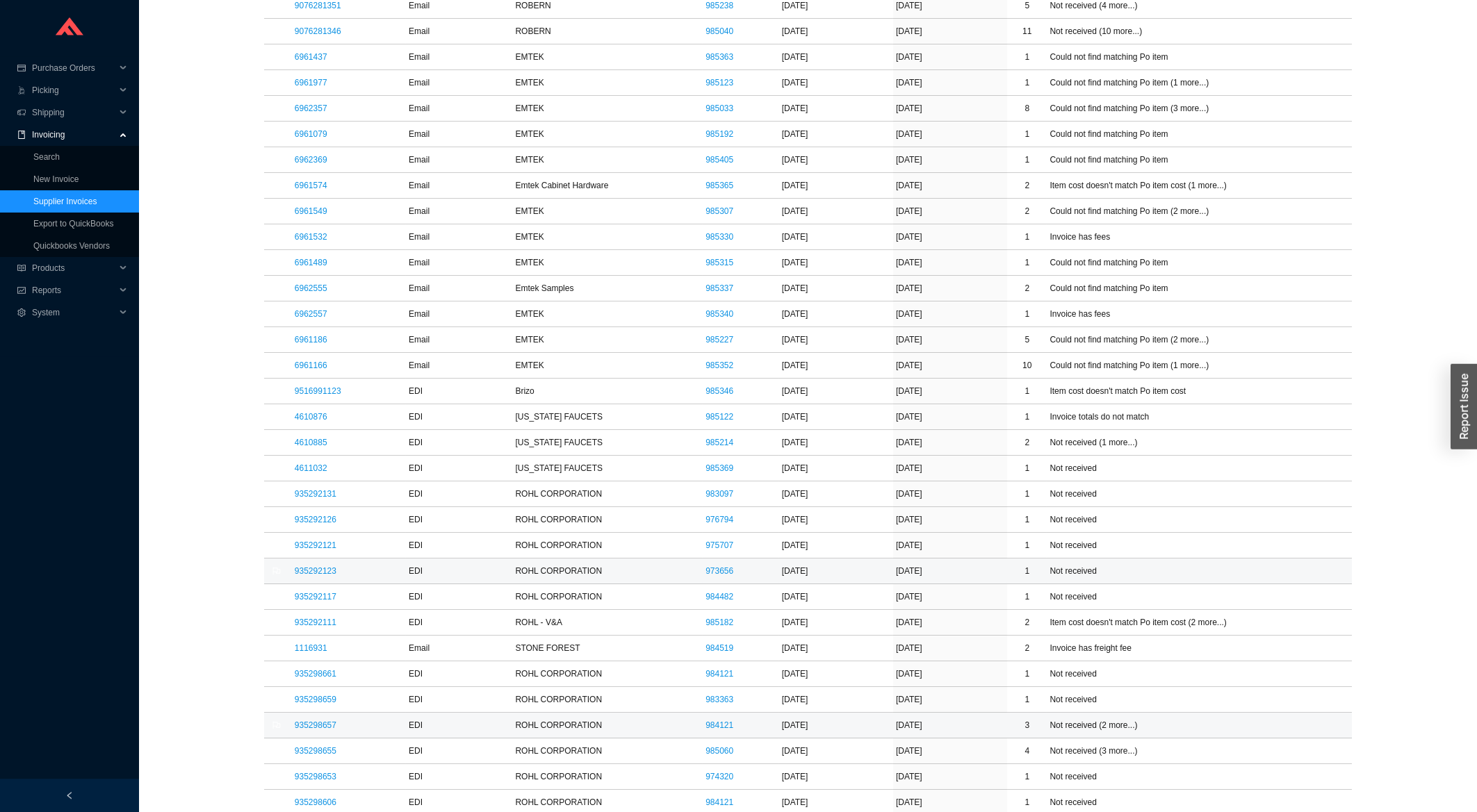
scroll to position [1862, 0]
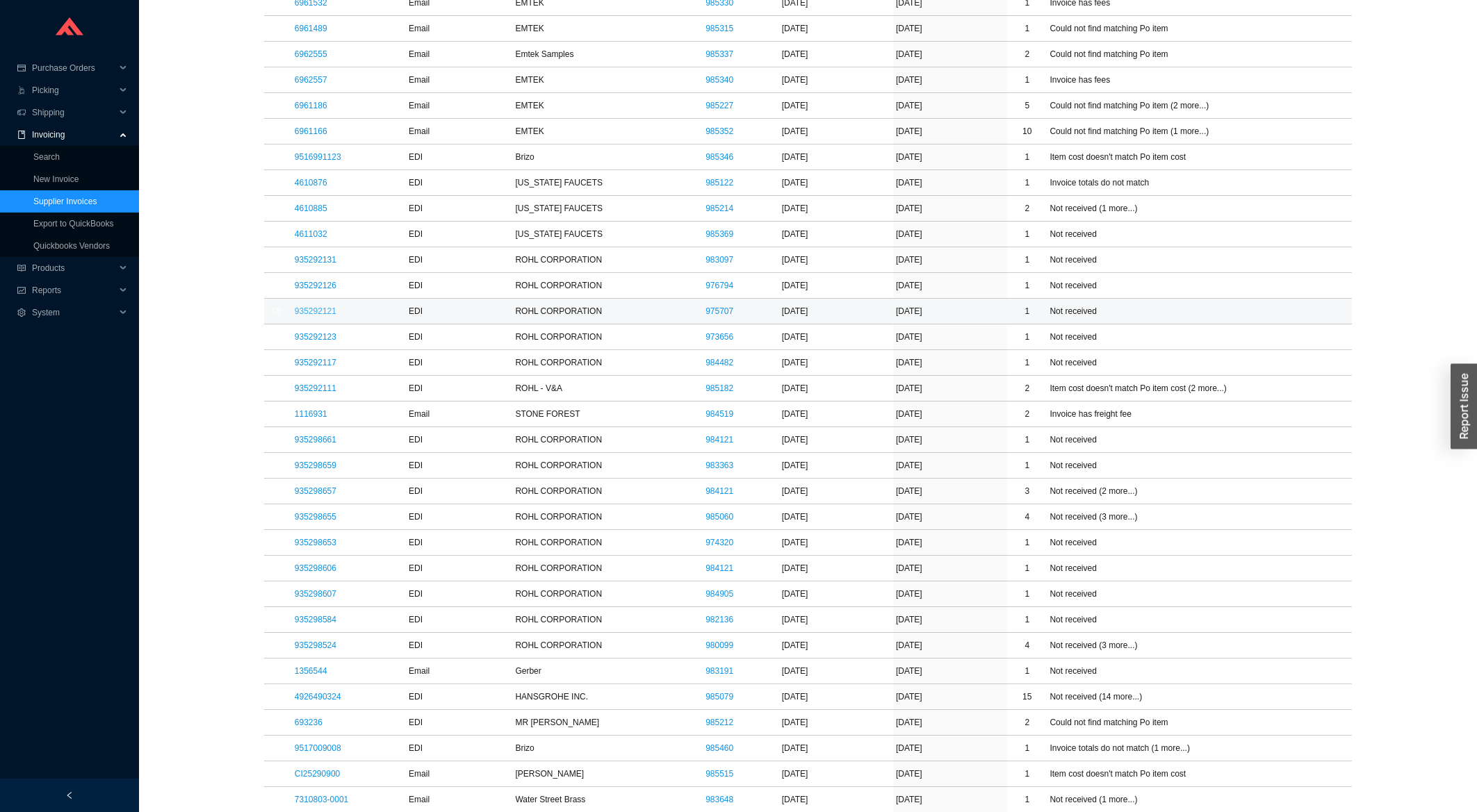
click at [331, 317] on link "935292121" at bounding box center [315, 312] width 42 height 10
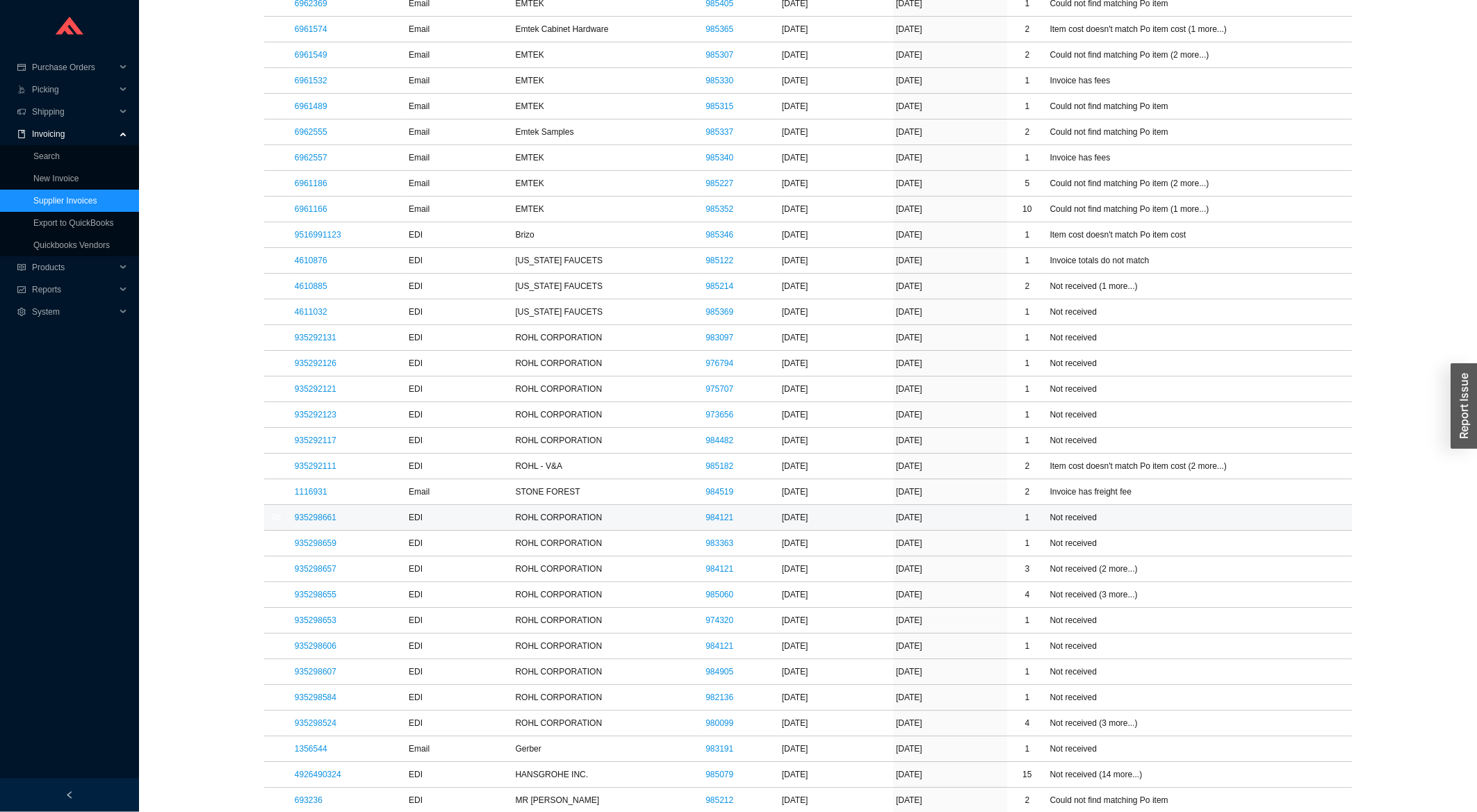
scroll to position [1713, 0]
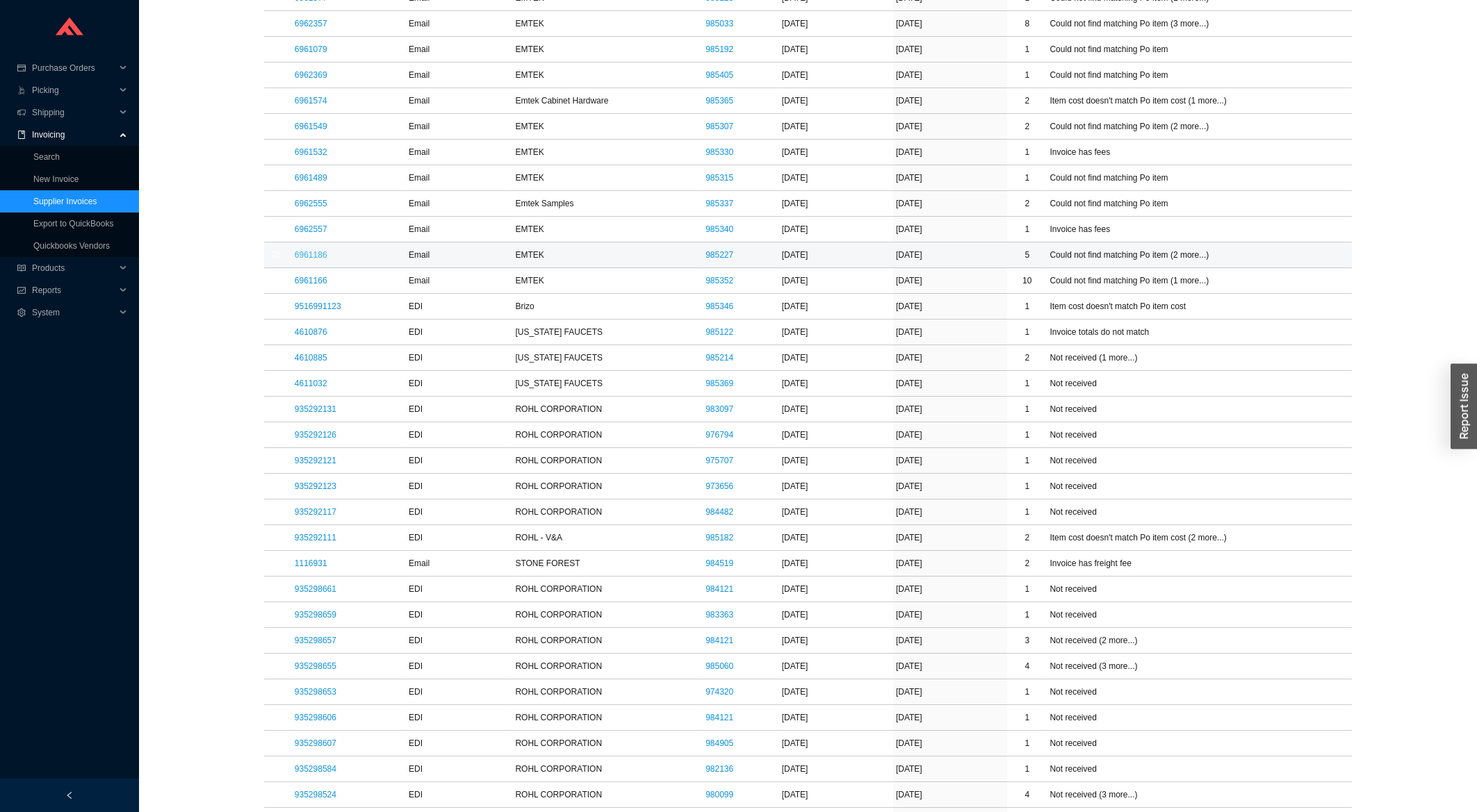
click at [317, 255] on link "6961186" at bounding box center [311, 255] width 33 height 10
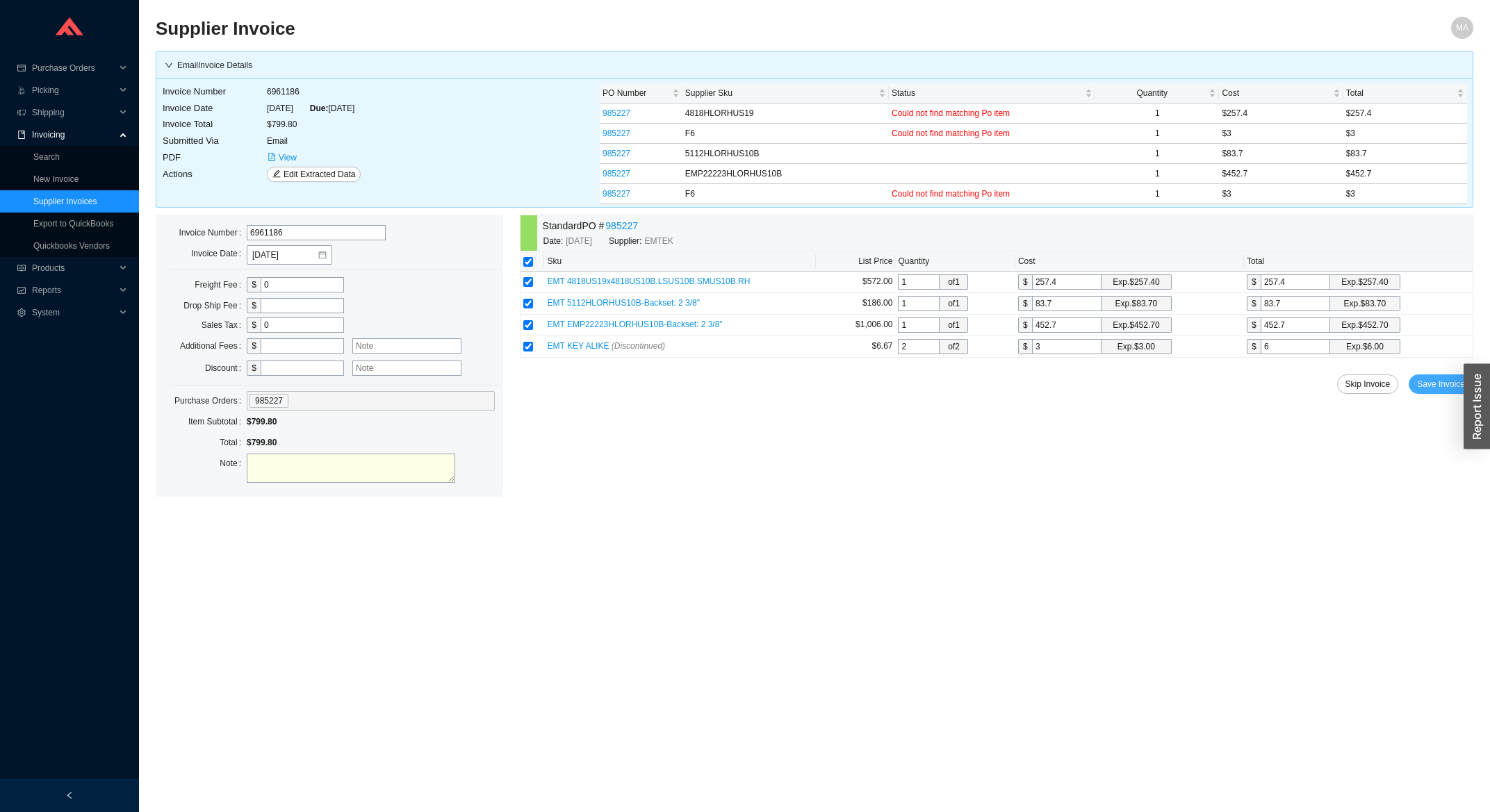
click at [1431, 383] on span "Save Invoice" at bounding box center [1441, 384] width 48 height 14
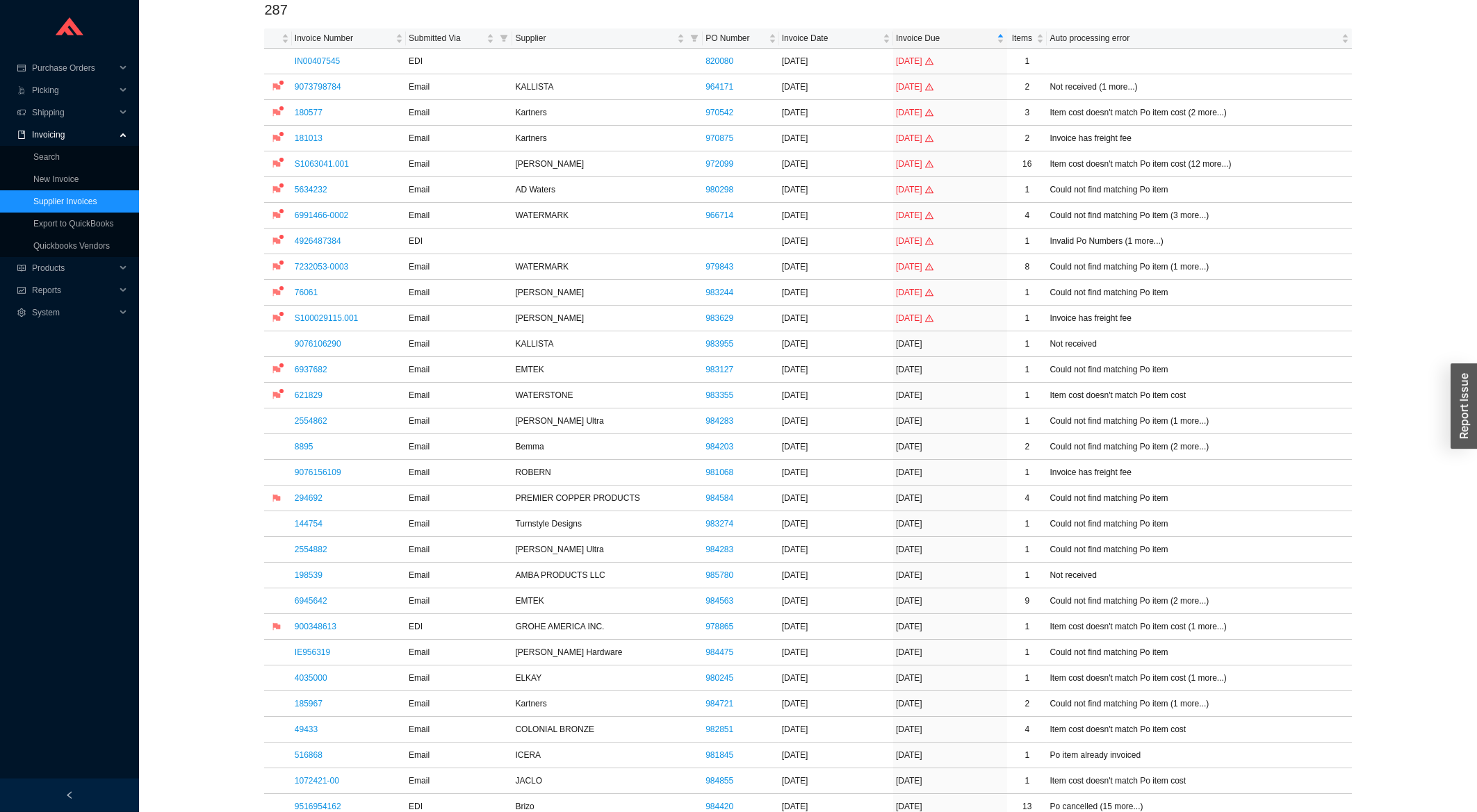
scroll to position [223, 0]
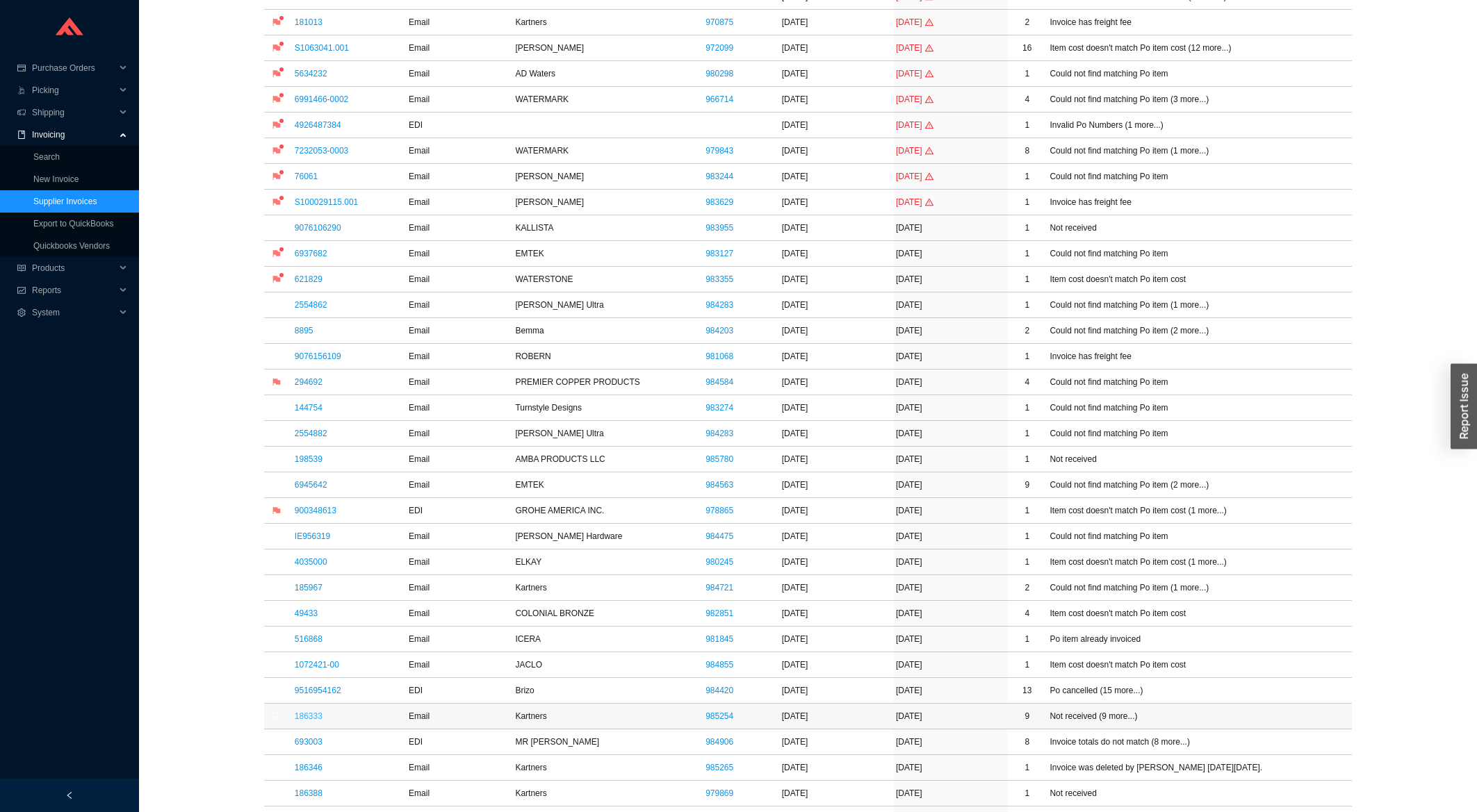
click at [312, 721] on link "186333" at bounding box center [308, 717] width 28 height 10
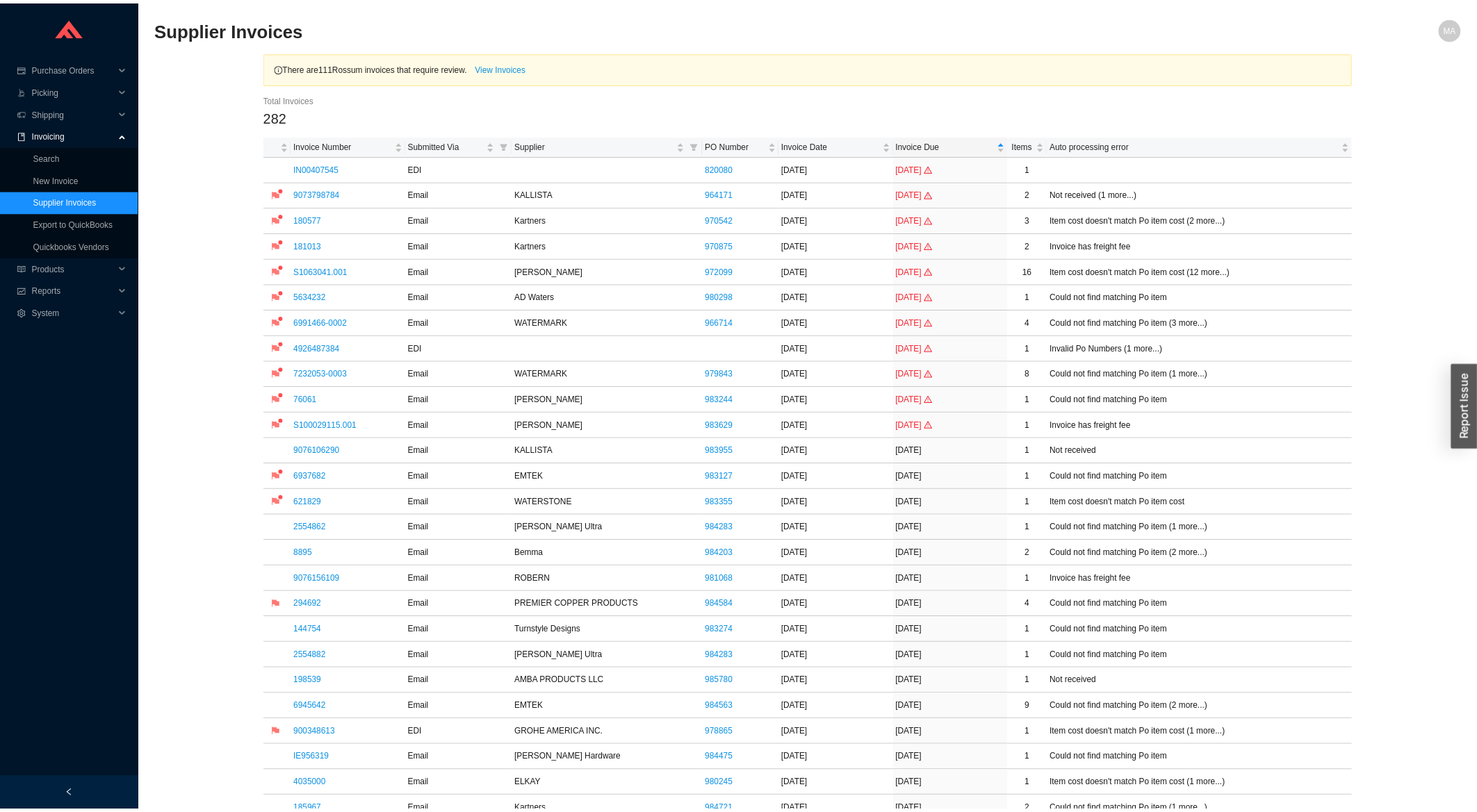
scroll to position [447, 0]
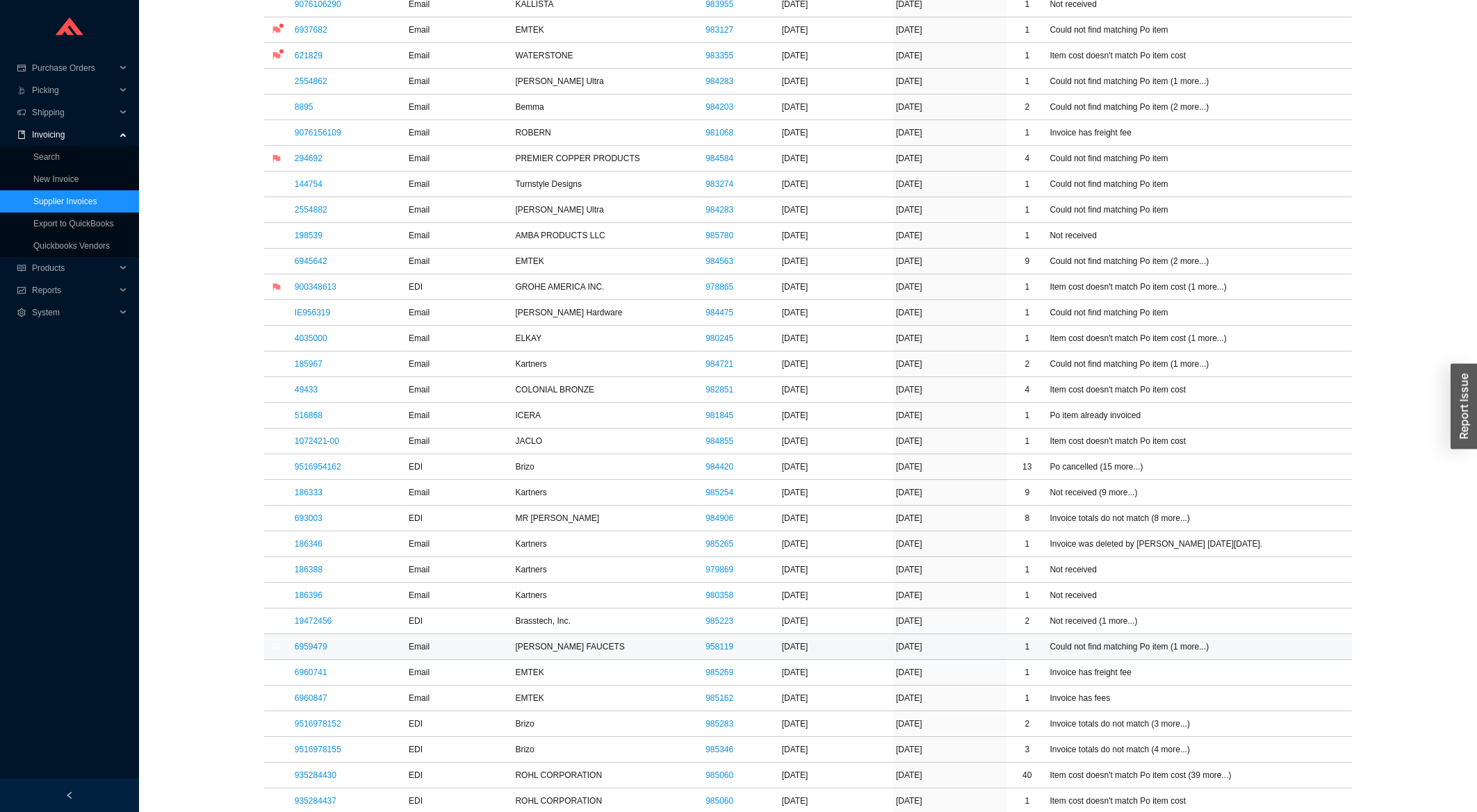
click at [318, 649] on link "6959479" at bounding box center [311, 647] width 33 height 10
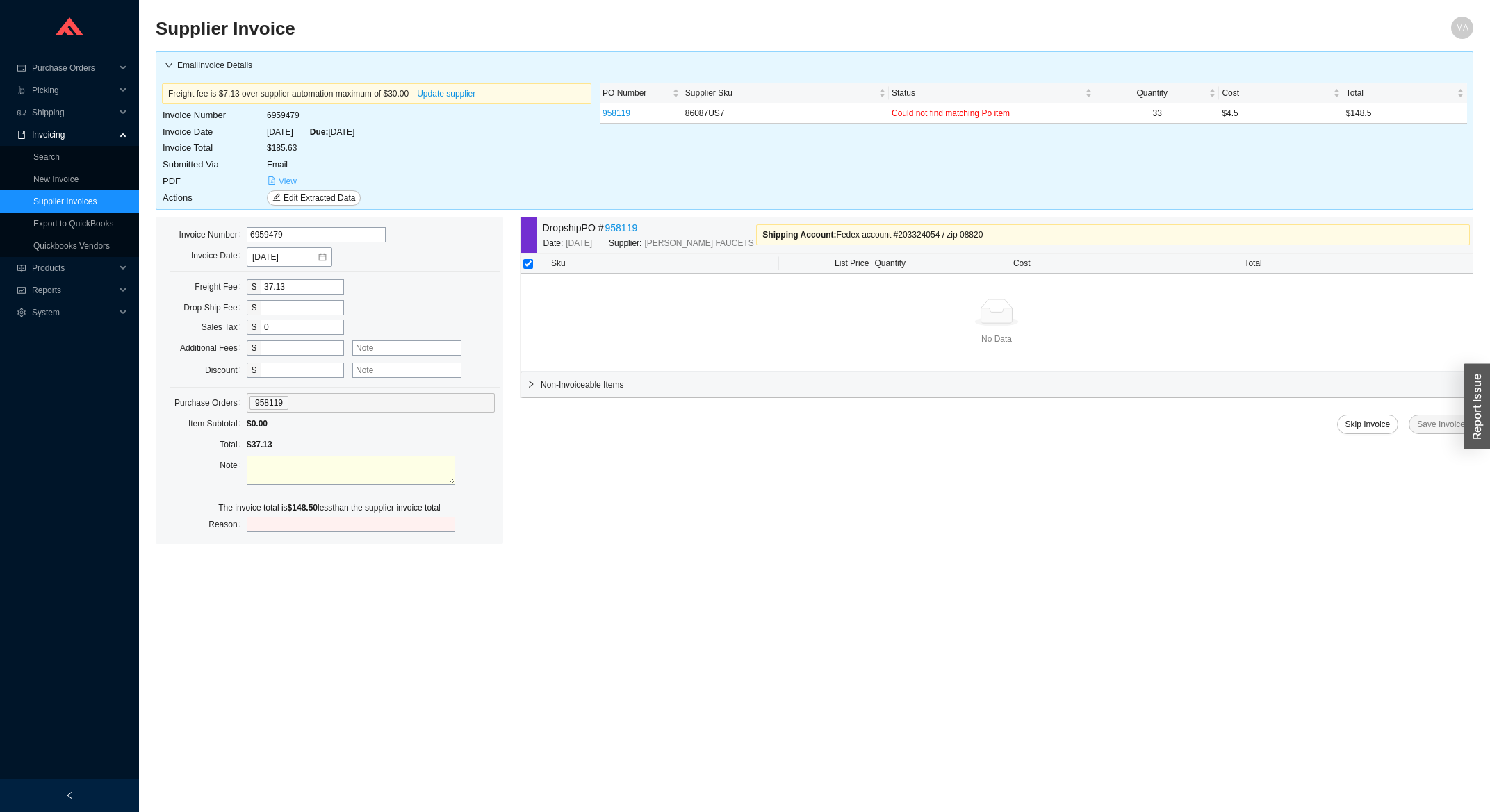
click at [275, 179] on icon "file-pdf" at bounding box center [272, 181] width 8 height 8
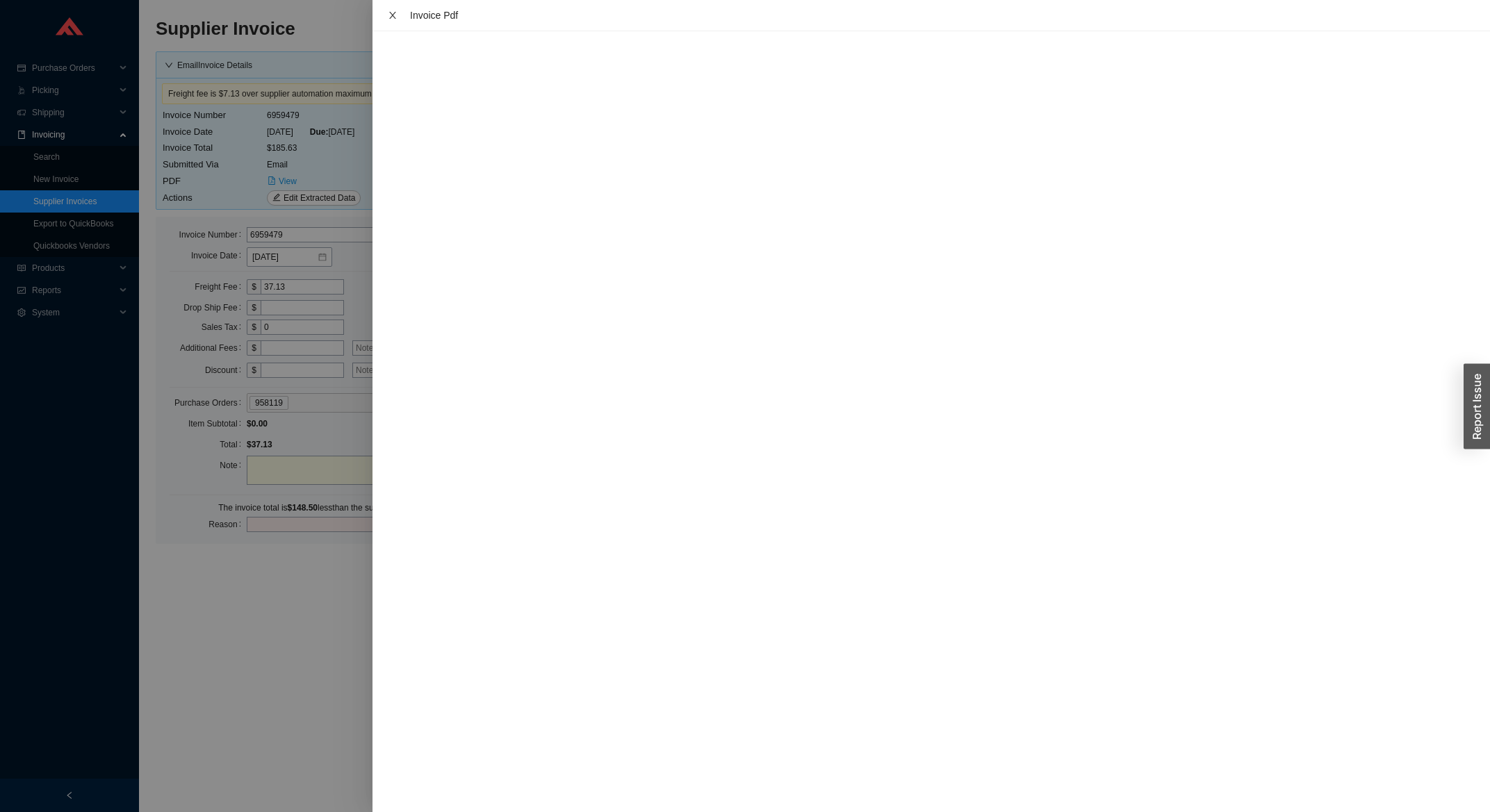
click at [396, 12] on icon "close" at bounding box center [393, 15] width 10 height 10
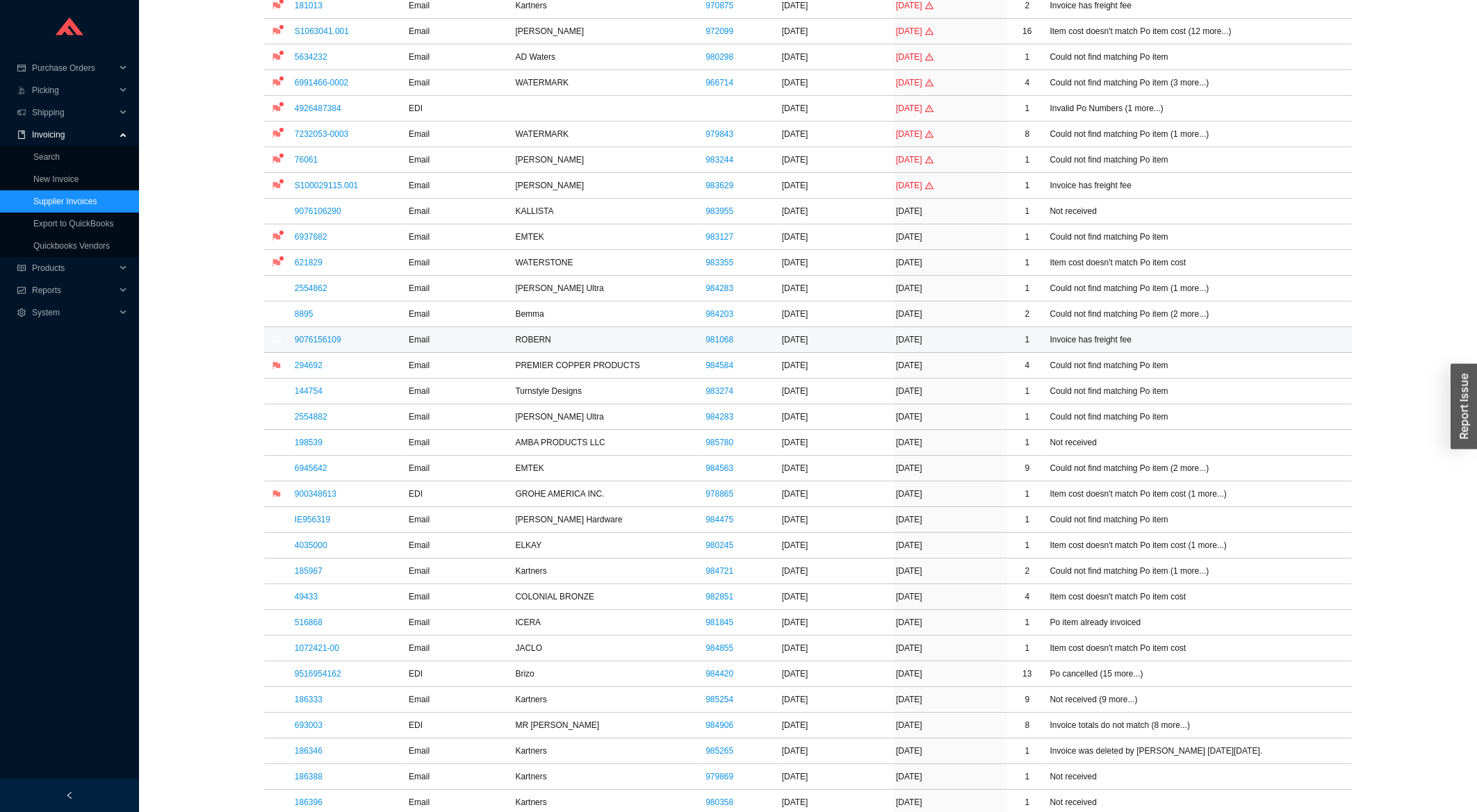
scroll to position [223, 0]
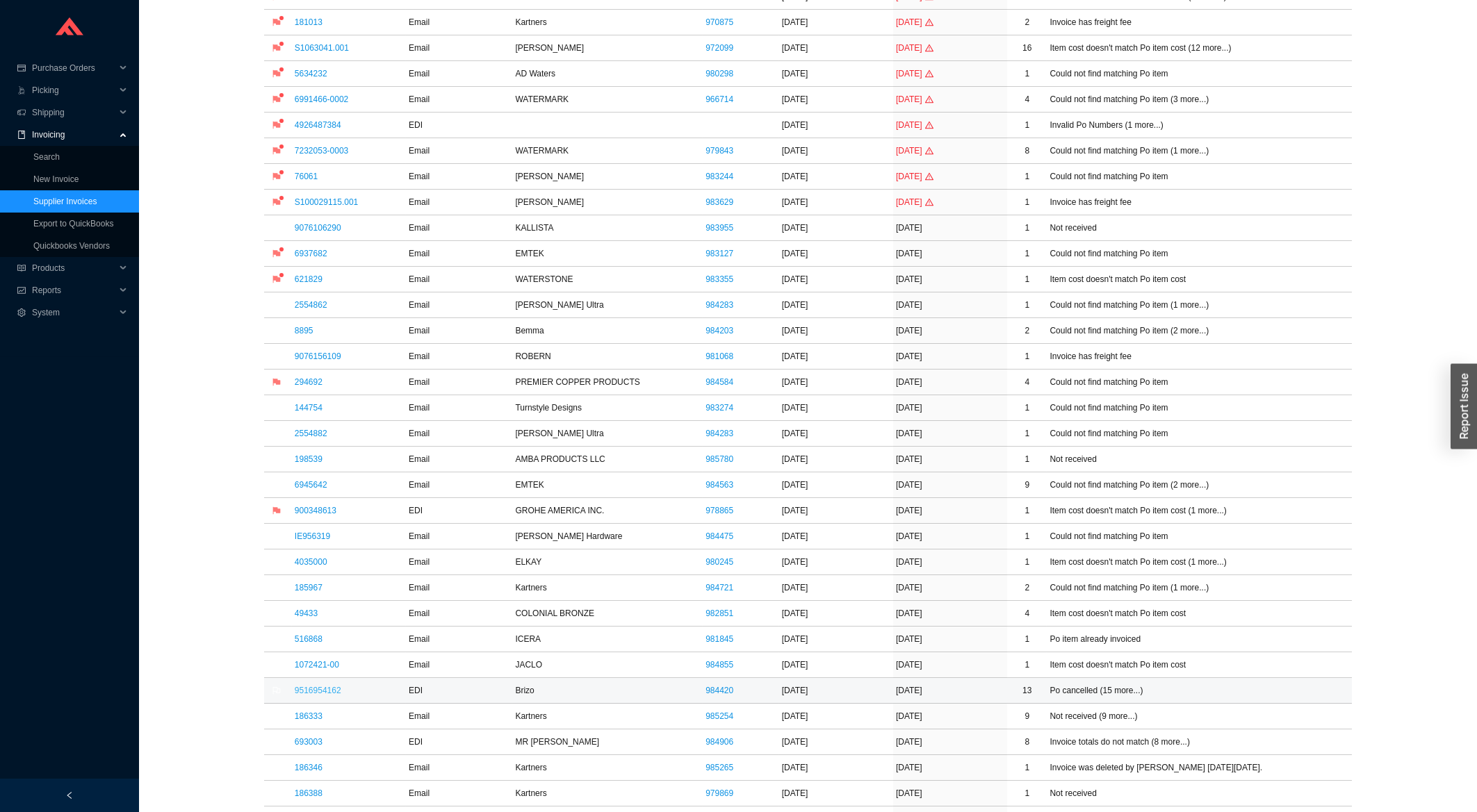
click at [329, 694] on link "9516954162" at bounding box center [317, 691] width 46 height 10
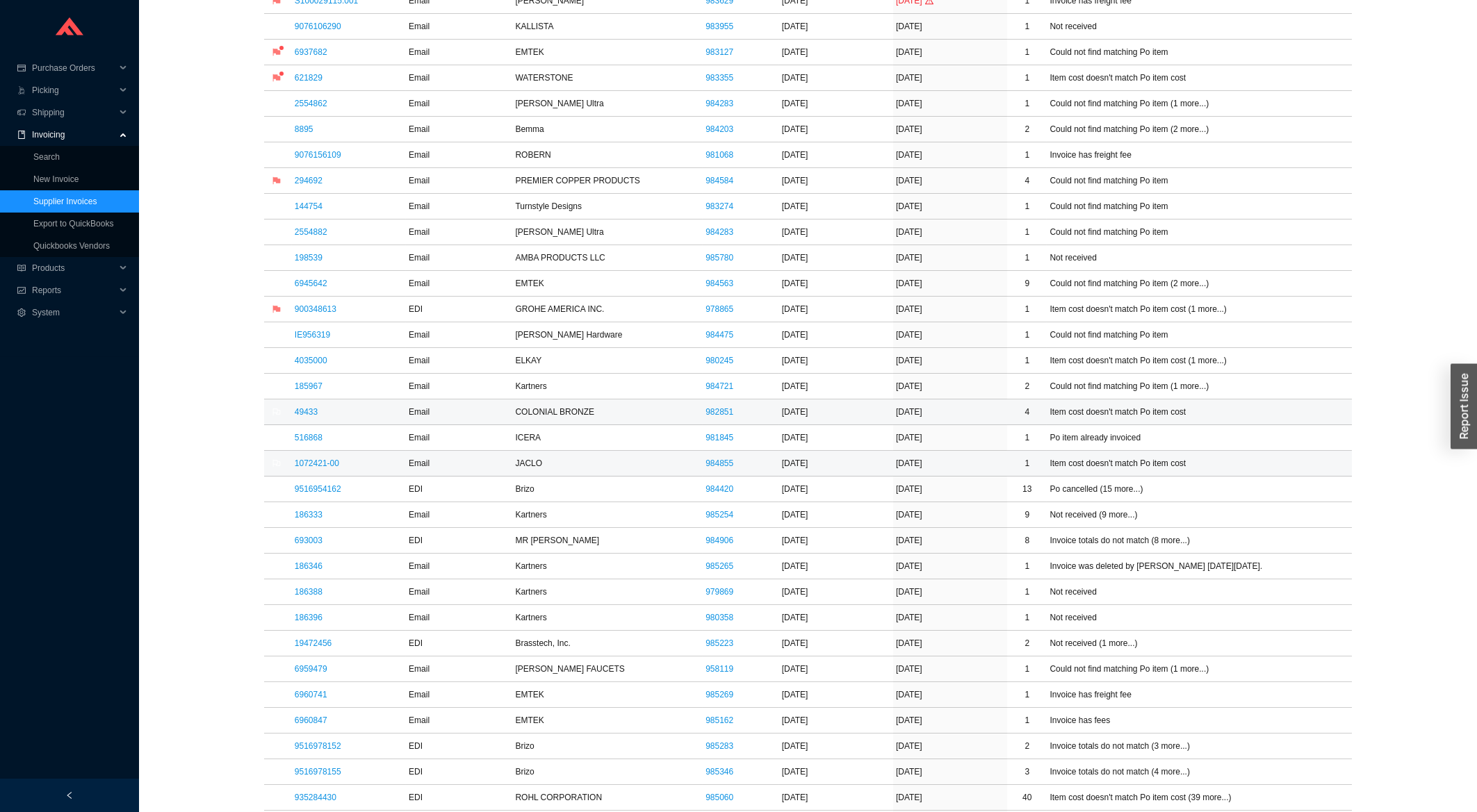
scroll to position [596, 0]
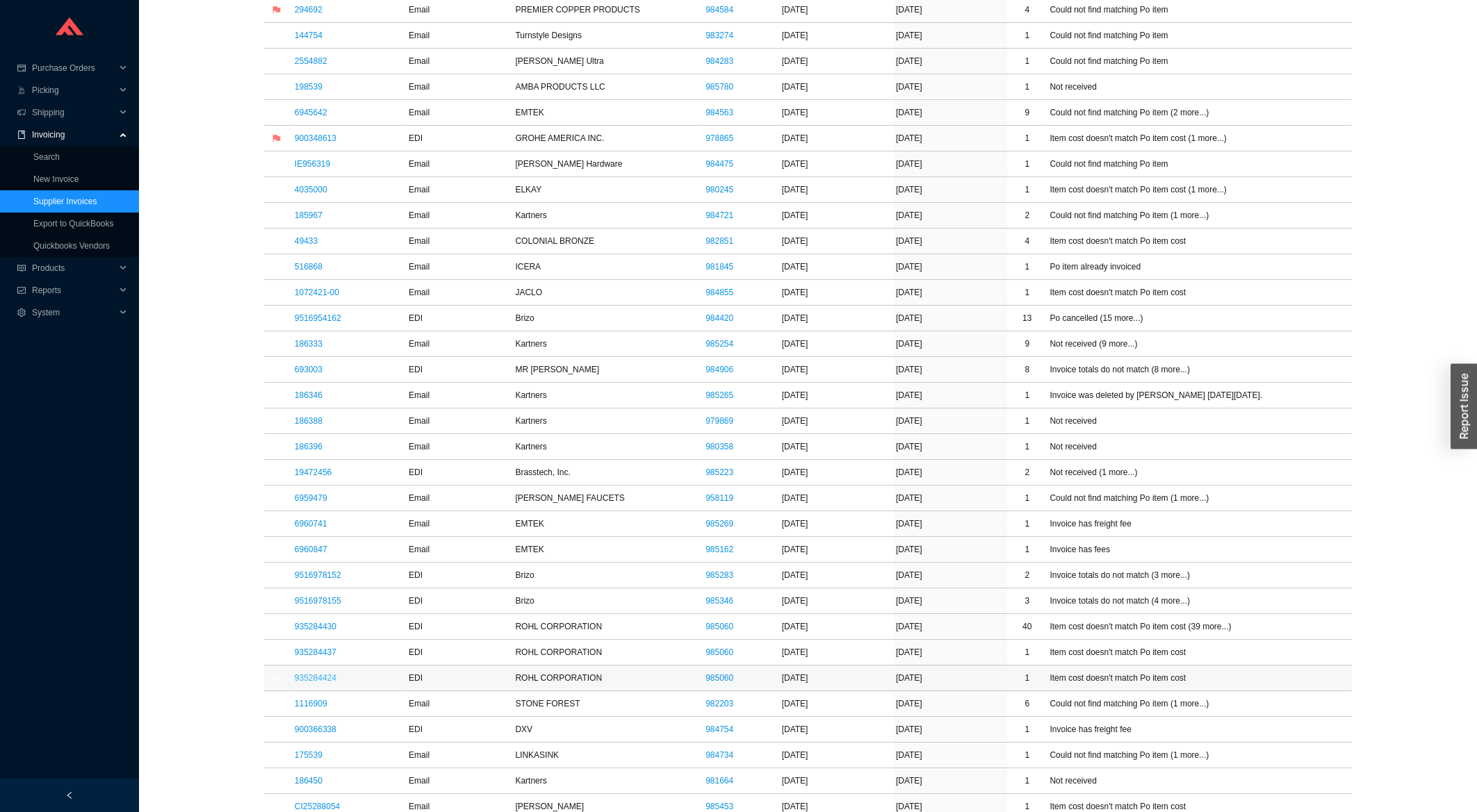
click at [331, 681] on link "935284424" at bounding box center [315, 679] width 42 height 10
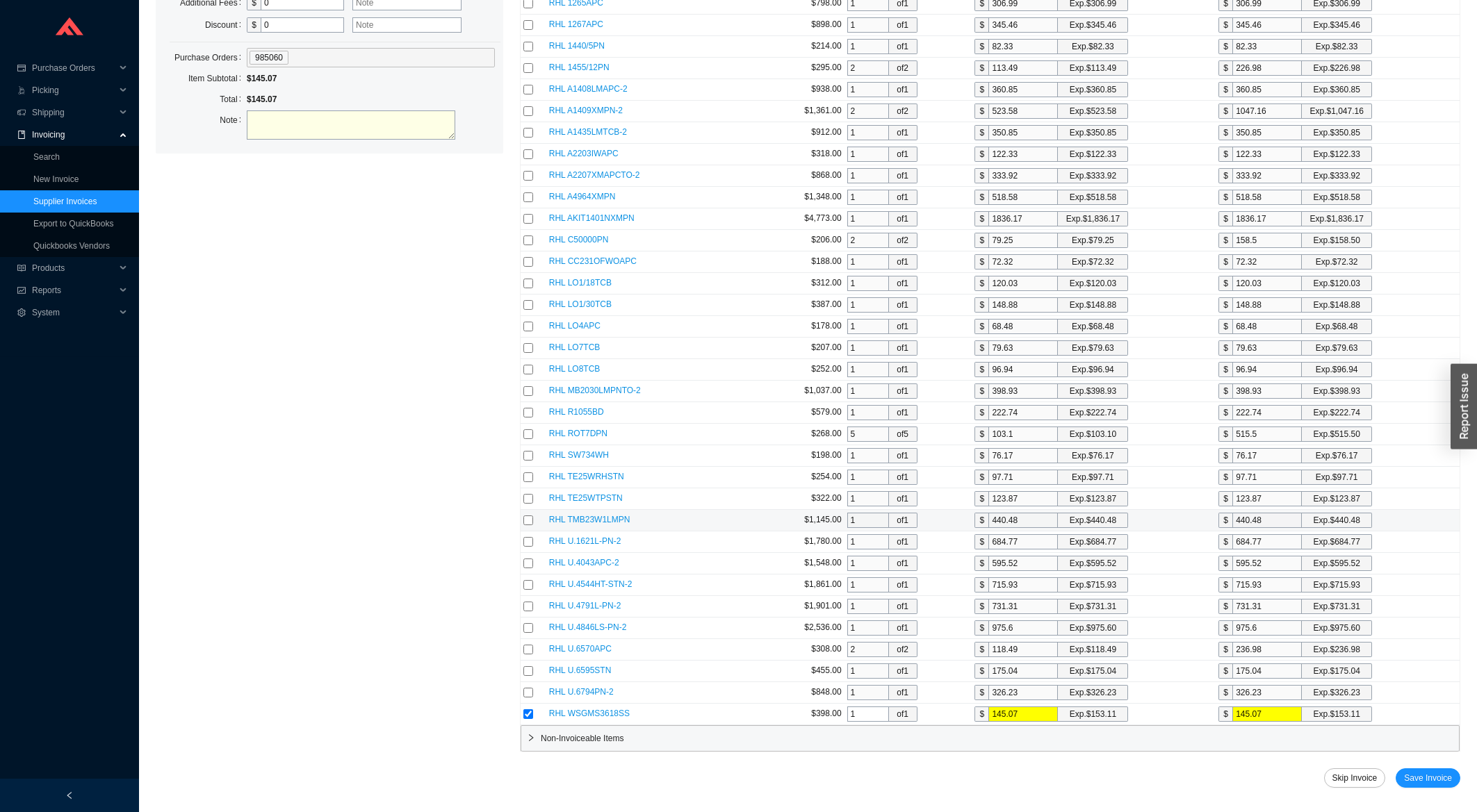
scroll to position [312, 0]
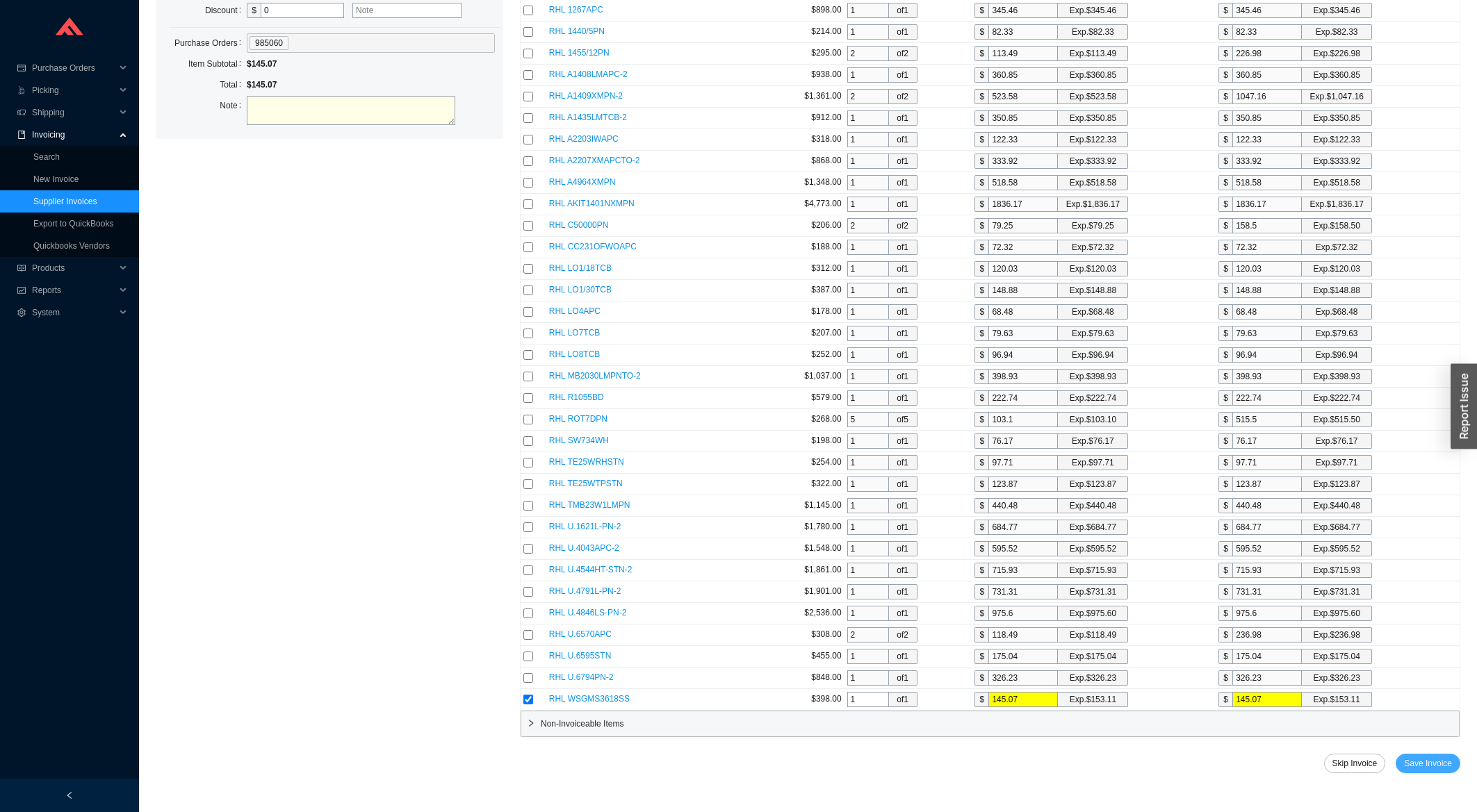
click at [1432, 770] on span "Save Invoice" at bounding box center [1427, 763] width 48 height 14
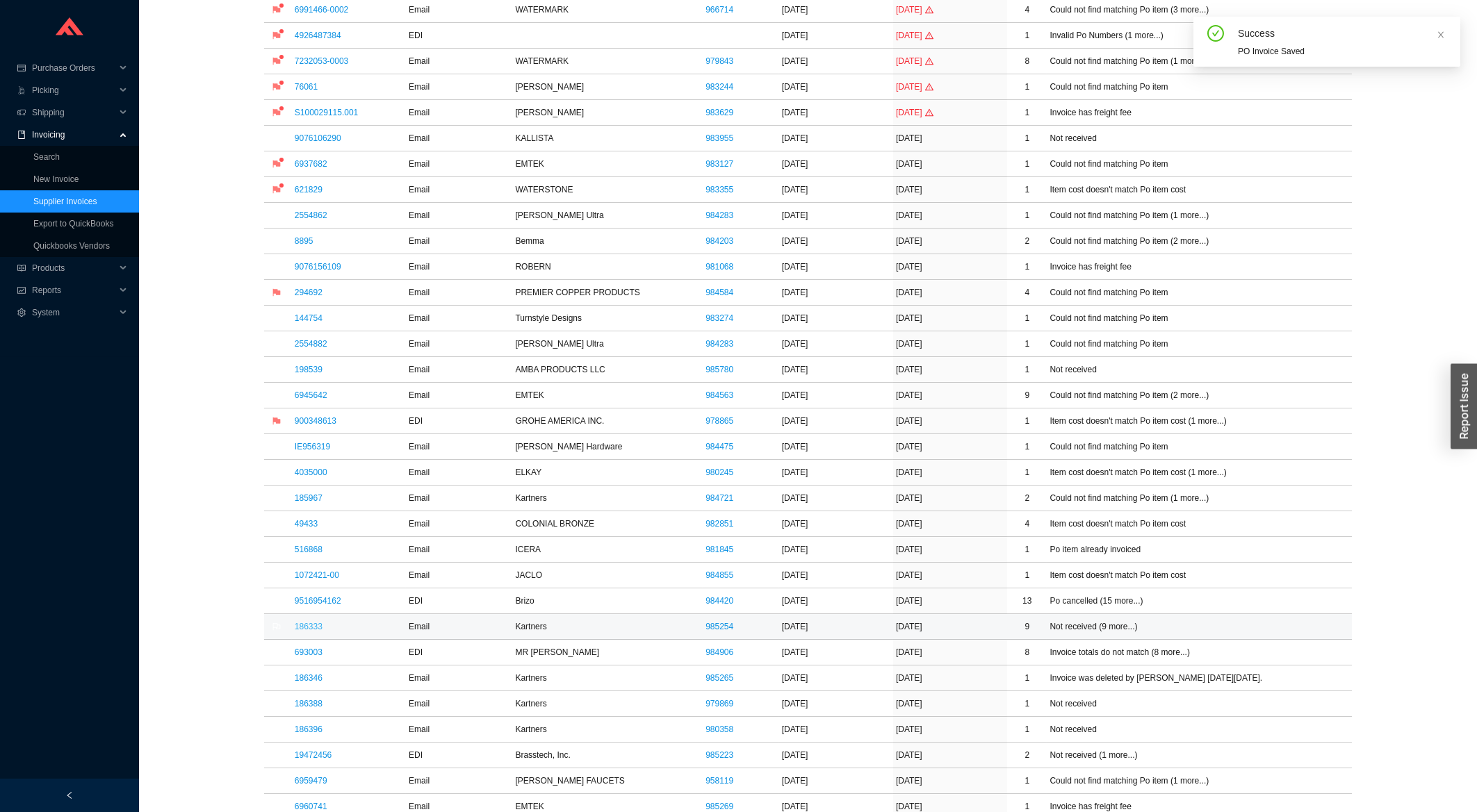
click at [312, 631] on link "186333" at bounding box center [308, 626] width 28 height 10
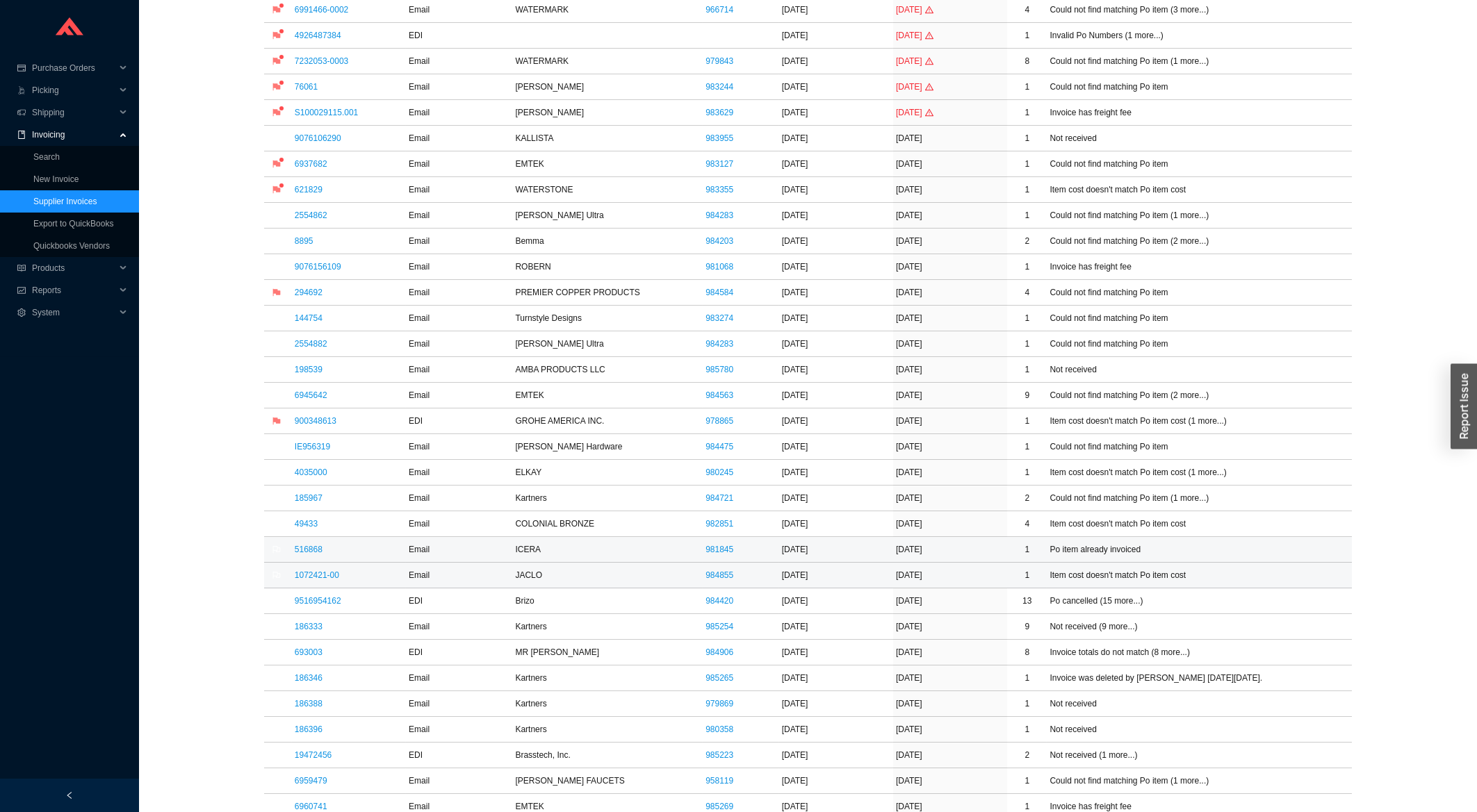
scroll to position [536, 0]
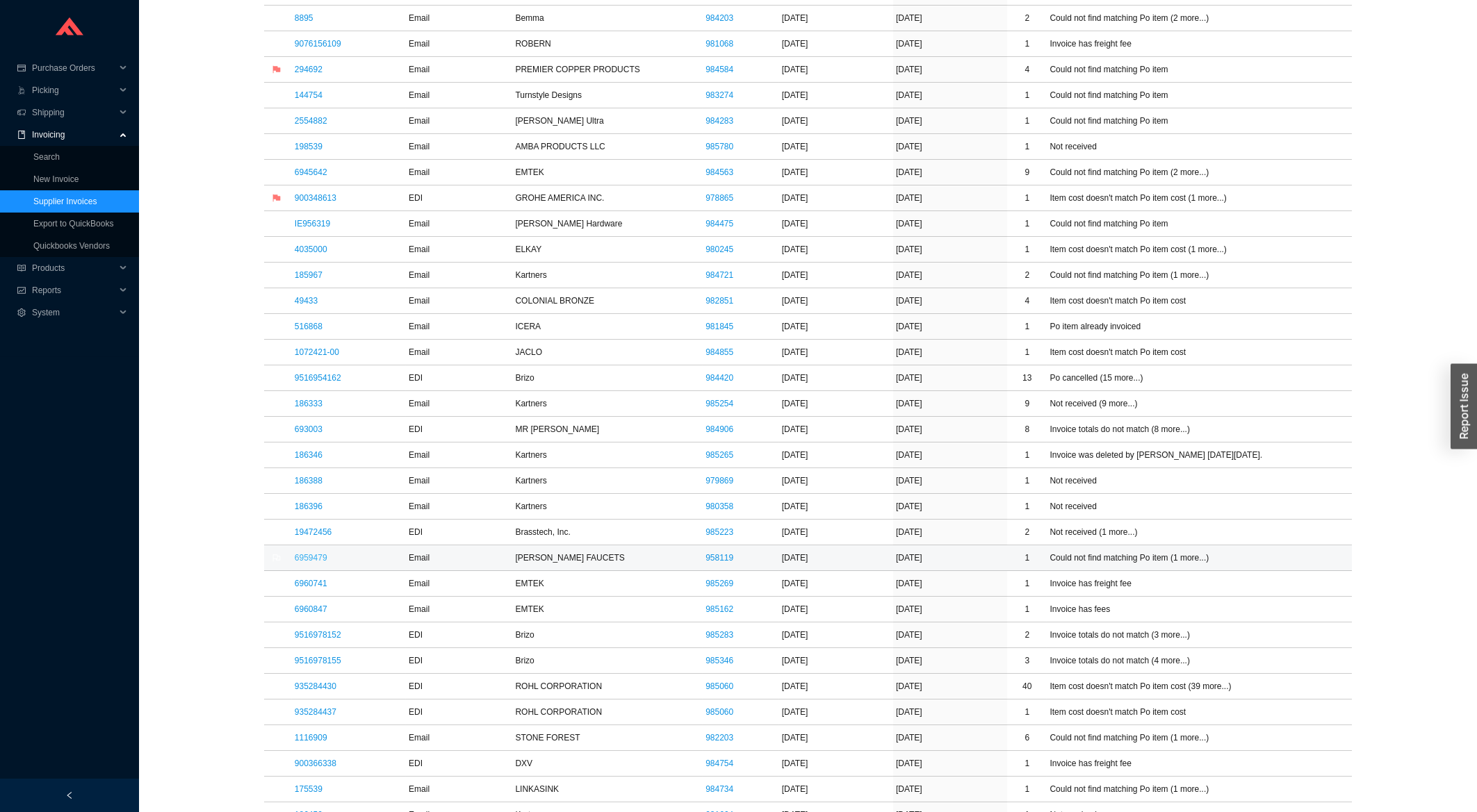
click at [318, 561] on link "6959479" at bounding box center [311, 558] width 33 height 10
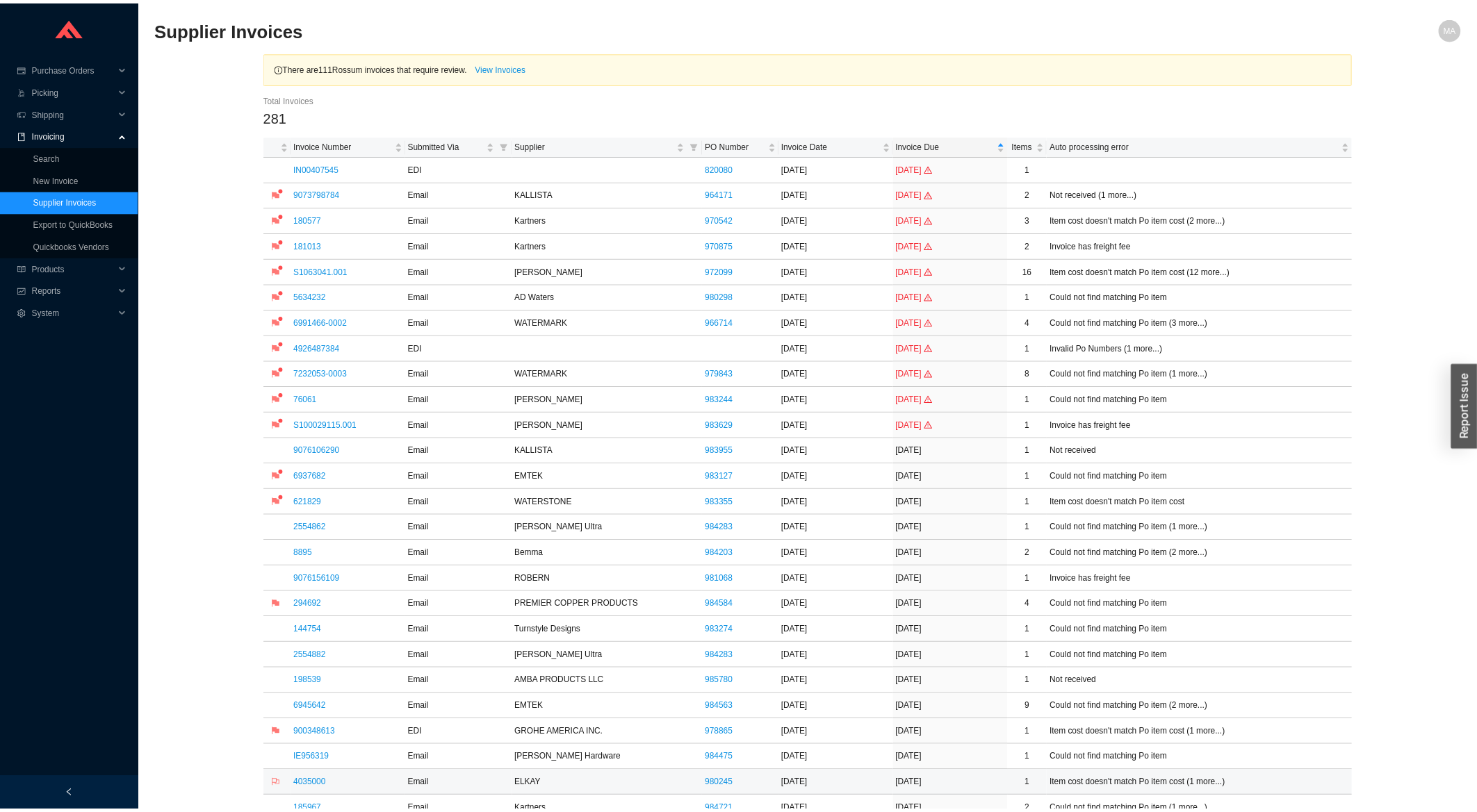
scroll to position [536, 0]
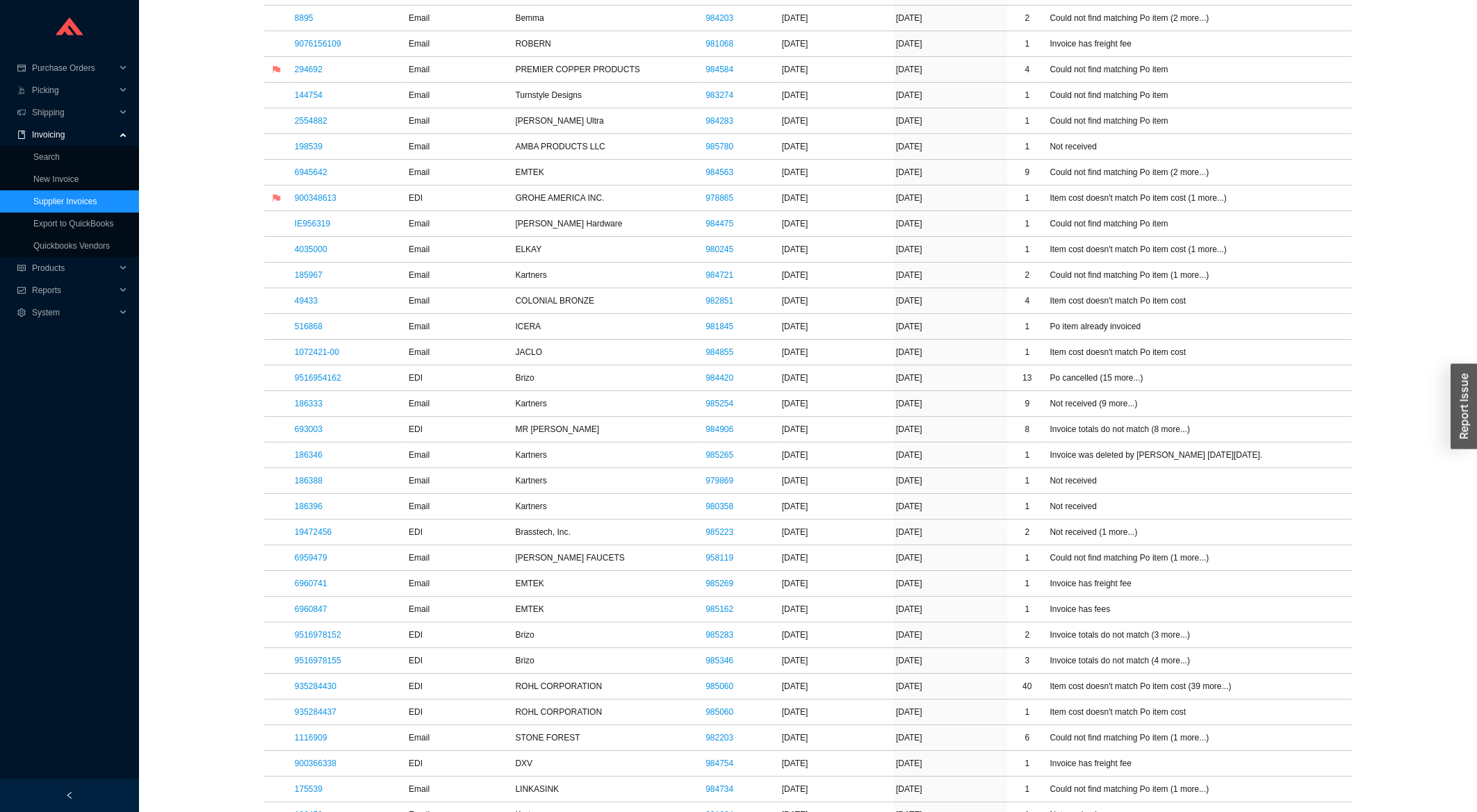
drag, startPoint x: 211, startPoint y: 113, endPoint x: 188, endPoint y: 89, distance: 33.2
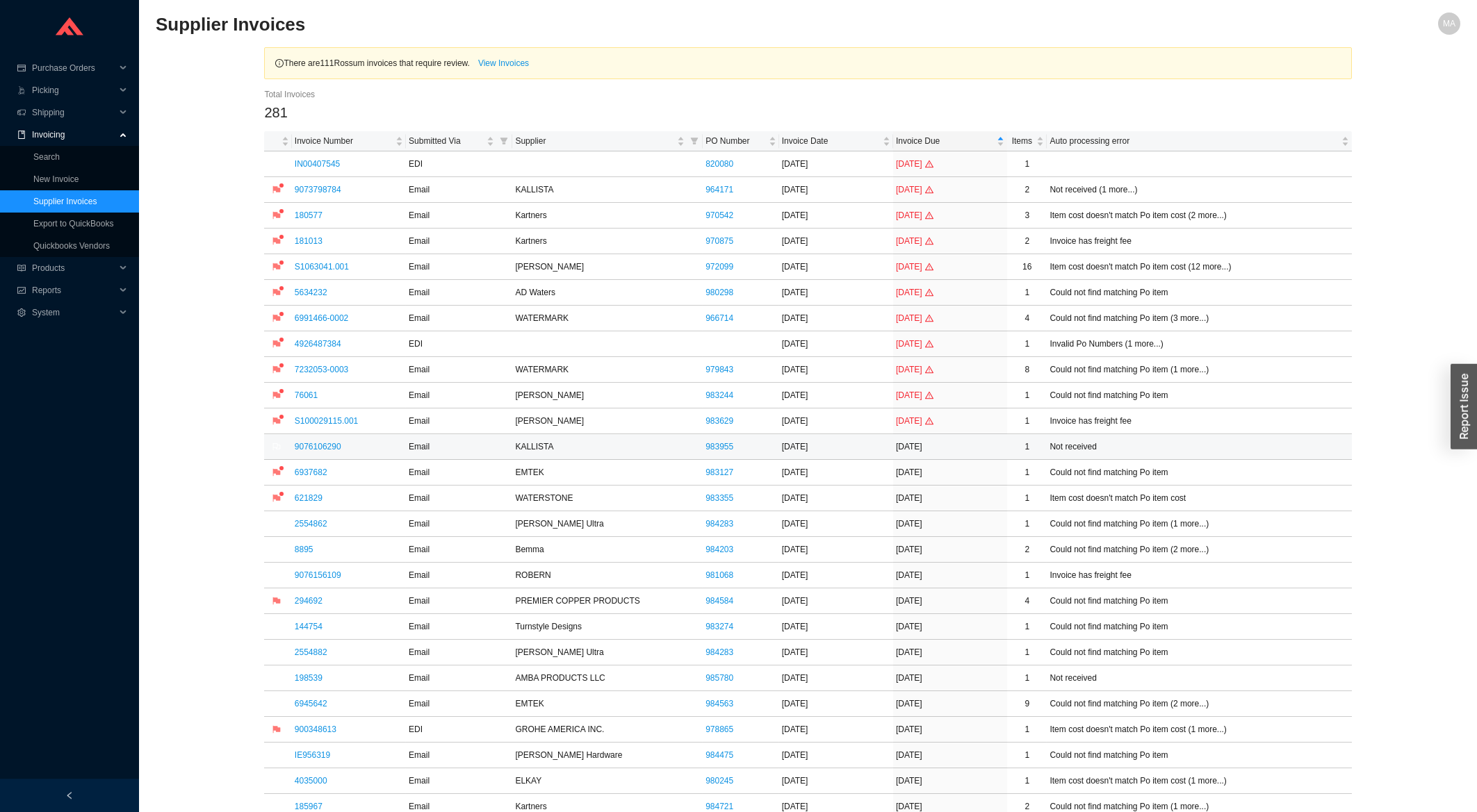
scroll to position [0, 0]
